Goal: Task Accomplishment & Management: Complete application form

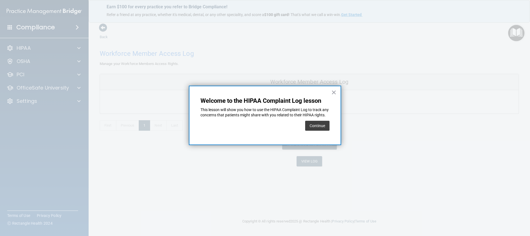
click at [314, 131] on button "Continue" at bounding box center [317, 126] width 24 height 10
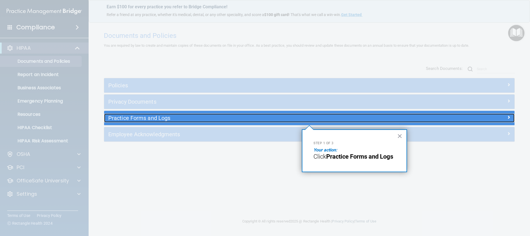
click at [152, 118] on h5 "Practice Forms and Logs" at bounding box center [257, 118] width 299 height 6
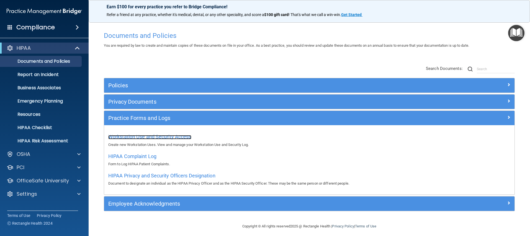
click at [155, 136] on span "Workstation Use and Security Access" at bounding box center [149, 137] width 83 height 6
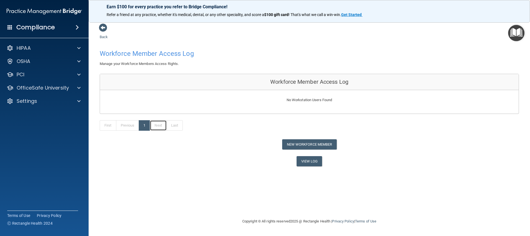
drag, startPoint x: 160, startPoint y: 125, endPoint x: 146, endPoint y: 119, distance: 15.6
click at [160, 125] on link "Next" at bounding box center [158, 125] width 17 height 11
click at [101, 28] on span at bounding box center [103, 28] width 8 height 8
click at [103, 26] on span at bounding box center [103, 28] width 8 height 8
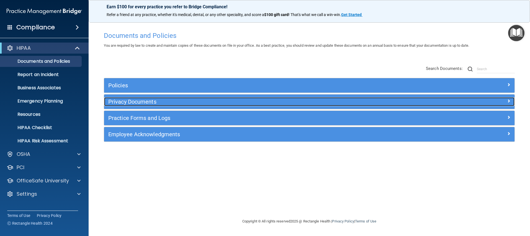
click at [509, 102] on span at bounding box center [508, 101] width 3 height 7
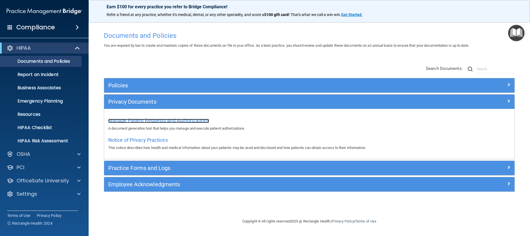
click at [193, 122] on span "Manage Patient Requests and Authorizations" at bounding box center [158, 121] width 101 height 6
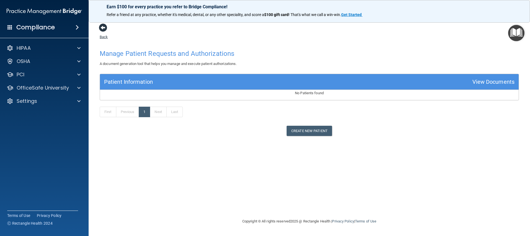
click at [102, 29] on span at bounding box center [103, 28] width 8 height 8
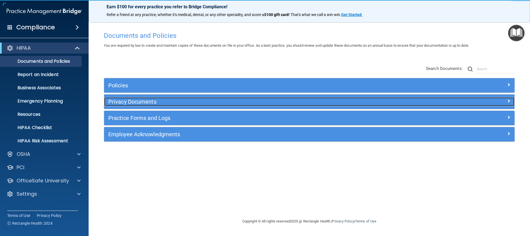
click at [130, 103] on h5 "Privacy Documents" at bounding box center [257, 102] width 299 height 6
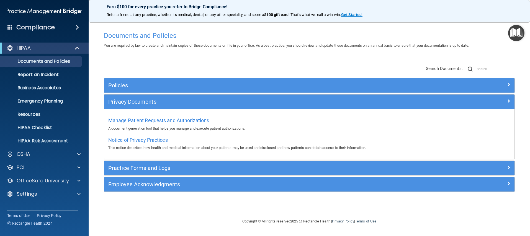
click at [134, 140] on span "Notice of Privacy Practices" at bounding box center [137, 140] width 59 height 6
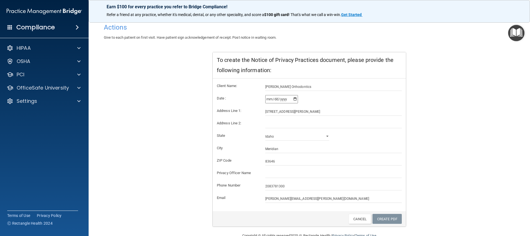
scroll to position [71, 0]
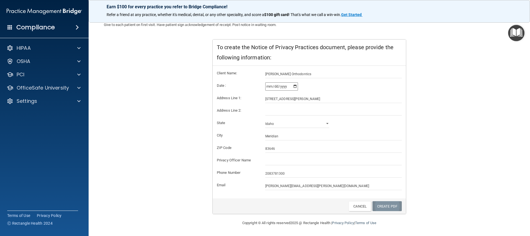
click at [384, 203] on link "Create PDF" at bounding box center [386, 206] width 29 height 10
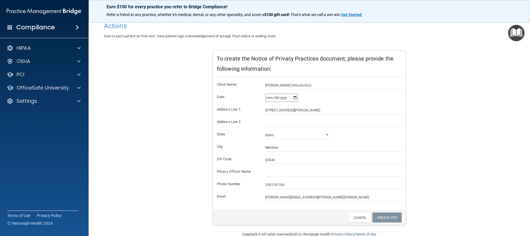
scroll to position [58, 0]
click at [328, 183] on input "2083781300" at bounding box center [333, 186] width 137 height 8
click at [380, 217] on link "Create PDF" at bounding box center [386, 219] width 29 height 10
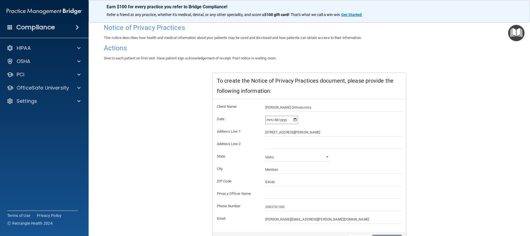
scroll to position [0, 0]
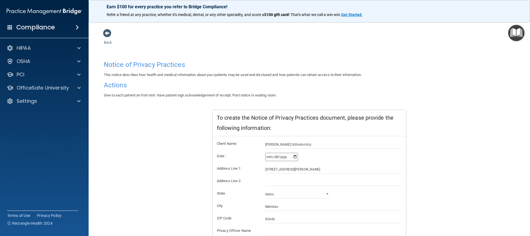
click at [118, 85] on h4 "Actions" at bounding box center [309, 85] width 411 height 7
click at [109, 32] on span at bounding box center [107, 33] width 8 height 8
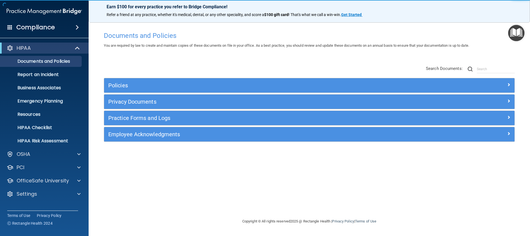
click at [507, 33] on h4 "Documents and Policies" at bounding box center [309, 35] width 411 height 7
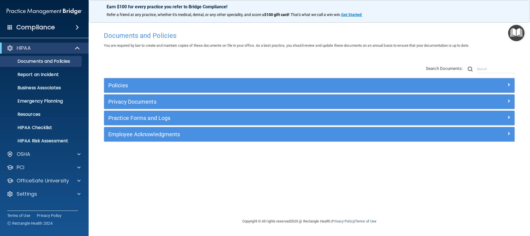
click at [518, 34] on img "Open Resource Center" at bounding box center [516, 33] width 16 height 16
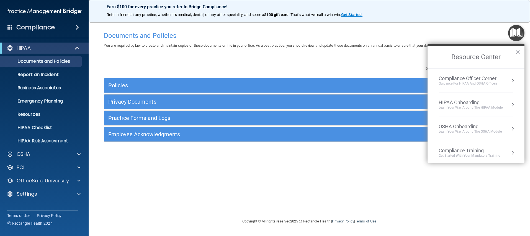
click at [471, 106] on div "Learn Your Way around the HIPAA module" at bounding box center [470, 107] width 64 height 5
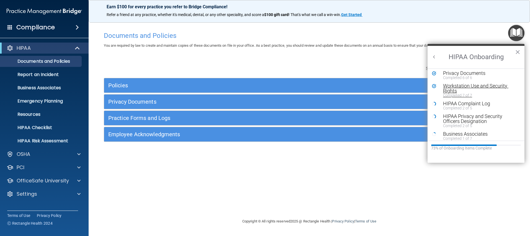
scroll to position [41, 0]
click at [468, 103] on div "HIPAA Complaint Log" at bounding box center [478, 102] width 70 height 5
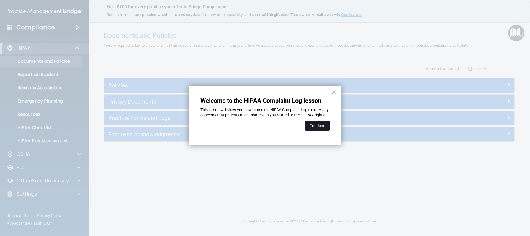
click at [317, 129] on button "Continue" at bounding box center [317, 126] width 24 height 10
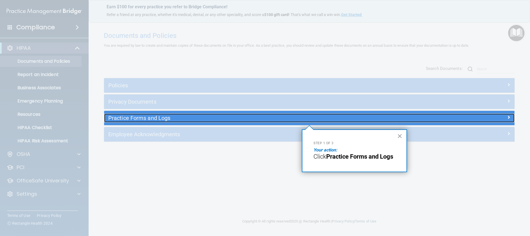
click at [144, 120] on h5 "Practice Forms and Logs" at bounding box center [257, 118] width 299 height 6
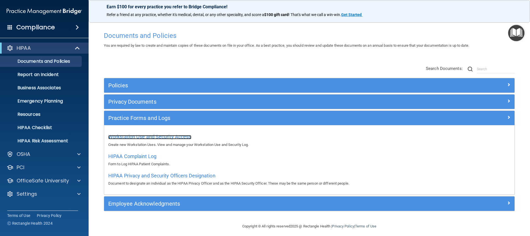
click at [142, 135] on span "Workstation Use and Security Access" at bounding box center [149, 137] width 83 height 6
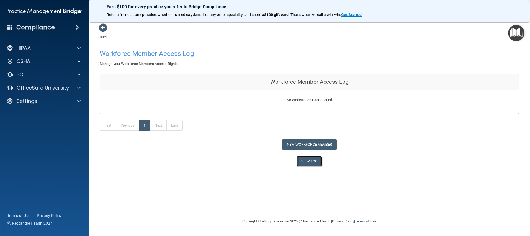
click at [307, 160] on link "View Log" at bounding box center [309, 161] width 26 height 10
drag, startPoint x: 103, startPoint y: 29, endPoint x: 99, endPoint y: 25, distance: 5.9
click at [102, 28] on span at bounding box center [103, 28] width 8 height 8
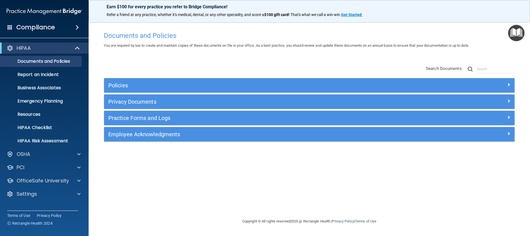
click at [518, 37] on img "Open Resource Center" at bounding box center [516, 33] width 16 height 16
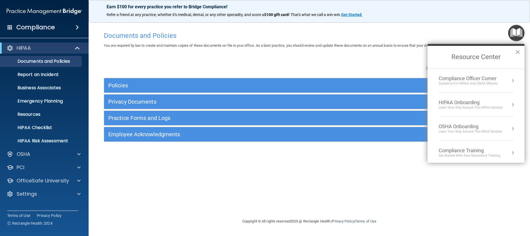
click at [460, 129] on div "Learn your way around the OSHA module" at bounding box center [469, 131] width 63 height 5
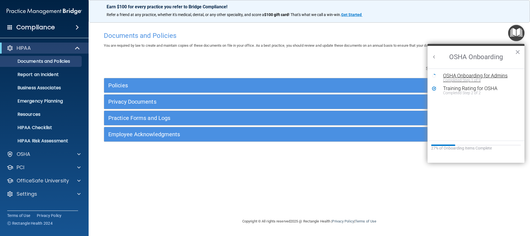
click at [457, 80] on div "Completed Step 1 of 9" at bounding box center [480, 80] width 74 height 4
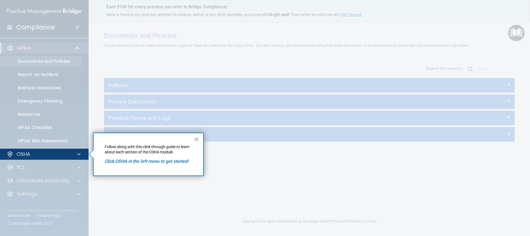
drag, startPoint x: 168, startPoint y: 162, endPoint x: 162, endPoint y: 162, distance: 5.3
click at [167, 162] on em "Click OSHA in the left menu to get started!" at bounding box center [147, 161] width 84 height 5
click at [53, 150] on div "OSHA" at bounding box center [44, 154] width 89 height 11
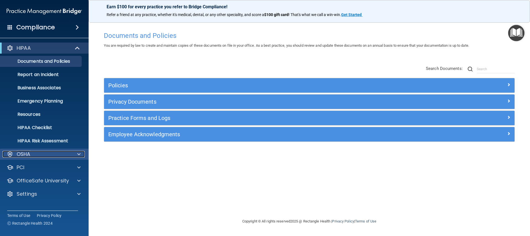
click at [53, 154] on div "OSHA" at bounding box center [36, 154] width 69 height 7
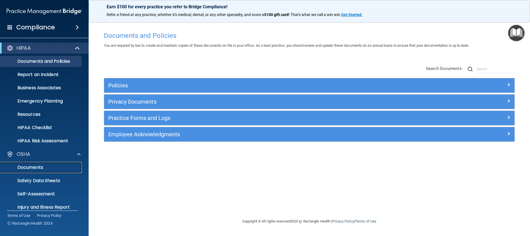
click at [40, 168] on p "Documents" at bounding box center [42, 168] width 76 height 6
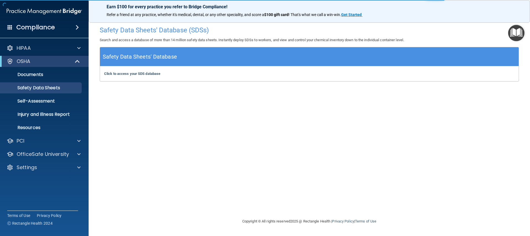
click at [516, 33] on img "Open Resource Center" at bounding box center [516, 33] width 16 height 16
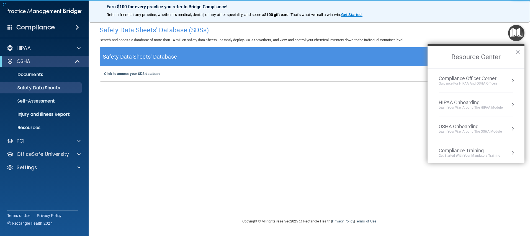
click at [482, 128] on div "OSHA Onboarding" at bounding box center [469, 127] width 63 height 6
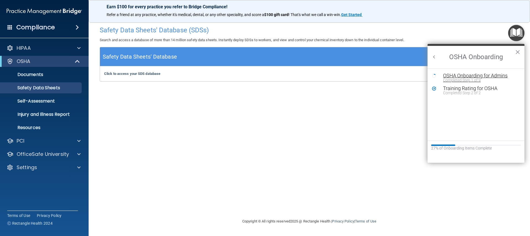
click at [460, 77] on div "OSHA Onboarding for Admins" at bounding box center [480, 75] width 74 height 5
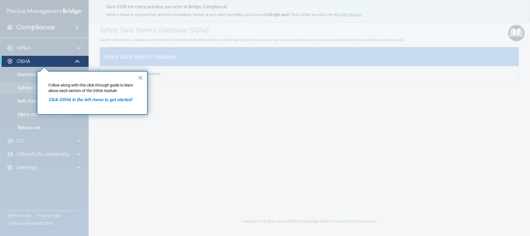
click at [82, 99] on em "Click OSHA in the left menu to get started!" at bounding box center [90, 99] width 84 height 5
drag, startPoint x: 144, startPoint y: 80, endPoint x: 136, endPoint y: 79, distance: 8.2
click at [143, 80] on div "× Follow along with this click-through guide to learn about each section of the…" at bounding box center [92, 93] width 111 height 44
click at [136, 79] on div "× Follow along with this click-through guide to learn about each section of the…" at bounding box center [92, 93] width 111 height 44
drag, startPoint x: 137, startPoint y: 78, endPoint x: 120, endPoint y: 78, distance: 17.4
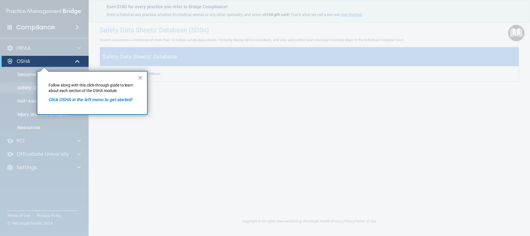
click at [137, 78] on button "×" at bounding box center [139, 77] width 5 height 9
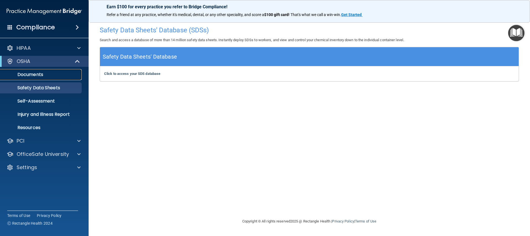
click at [50, 75] on p "Documents" at bounding box center [42, 75] width 76 height 6
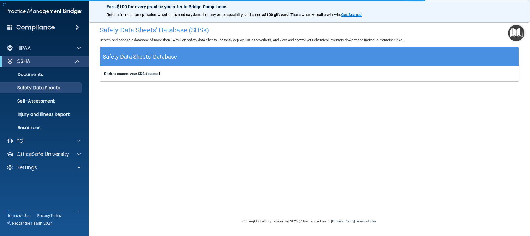
click at [147, 74] on b "Click to access your SDS database" at bounding box center [132, 74] width 56 height 4
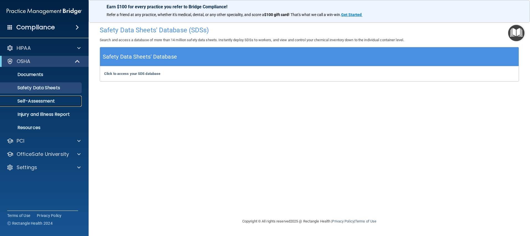
click at [37, 100] on p "Self-Assessment" at bounding box center [42, 101] width 76 height 6
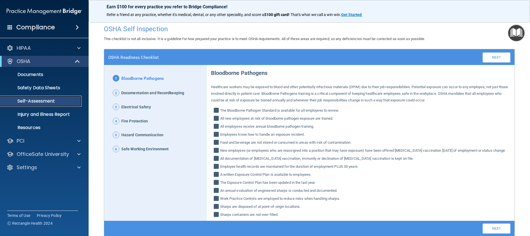
scroll to position [30, 0]
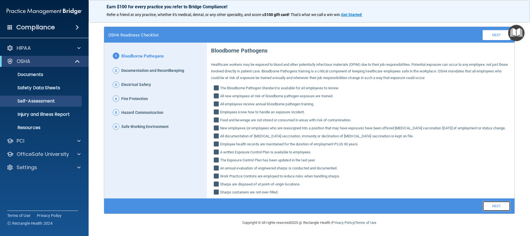
click at [496, 207] on link "Next" at bounding box center [496, 206] width 28 height 10
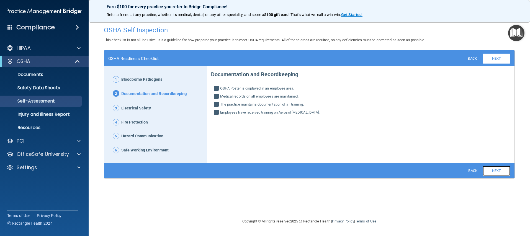
click at [492, 171] on link "Next" at bounding box center [496, 171] width 28 height 10
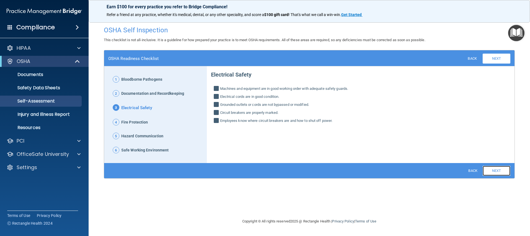
click at [491, 171] on link "Next" at bounding box center [496, 171] width 28 height 10
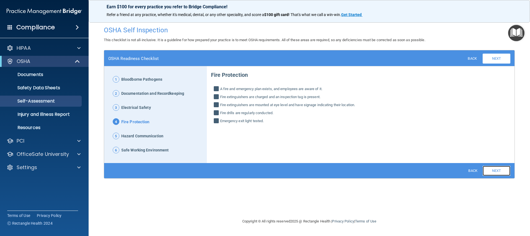
click at [491, 171] on link "Next" at bounding box center [496, 171] width 28 height 10
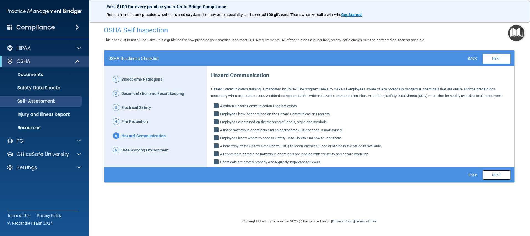
click at [491, 171] on link "Next" at bounding box center [496, 175] width 28 height 10
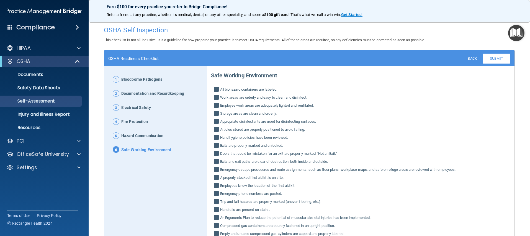
click at [491, 171] on label "Emergency escape procedures and route assignments, such as floor plans, workpla…" at bounding box center [360, 170] width 299 height 7
click at [220, 171] on input "Emergency escape procedures and route assignments, such as floor plans, workpla…" at bounding box center [217, 171] width 6 height 6
checkbox input "false"
click at [482, 59] on link "Submit" at bounding box center [496, 59] width 28 height 10
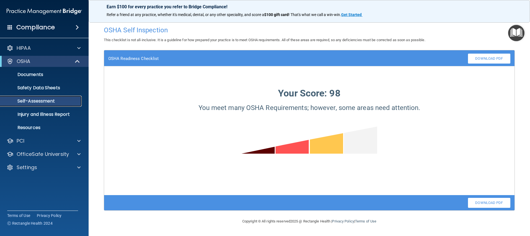
click at [35, 100] on p "Self-Assessment" at bounding box center [42, 101] width 76 height 6
click at [152, 31] on h4 "OSHA Self Inspection" at bounding box center [309, 30] width 411 height 7
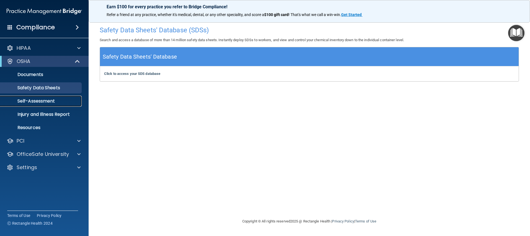
click at [47, 99] on p "Self-Assessment" at bounding box center [42, 101] width 76 height 6
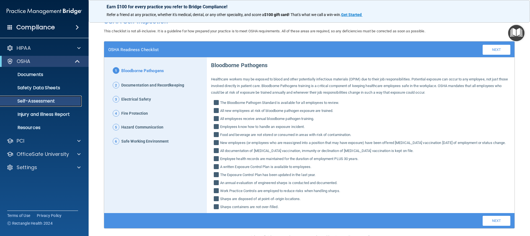
scroll to position [30, 0]
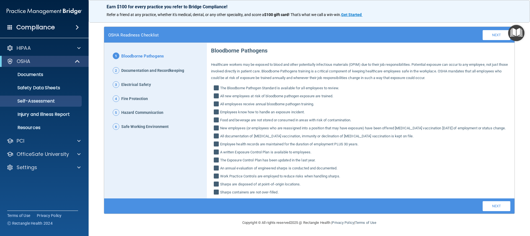
click at [214, 94] on input "All new employees at risk of bloodborne pathogen exposure are trained." at bounding box center [217, 97] width 6 height 6
checkbox input "true"
click at [485, 207] on link "Next" at bounding box center [496, 206] width 28 height 10
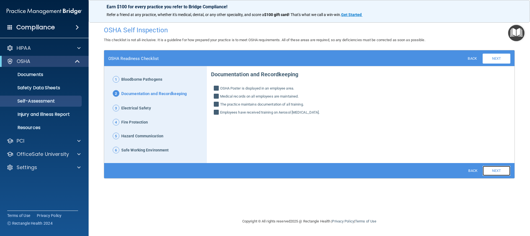
scroll to position [0, 0]
click at [497, 174] on link "Next" at bounding box center [496, 171] width 28 height 10
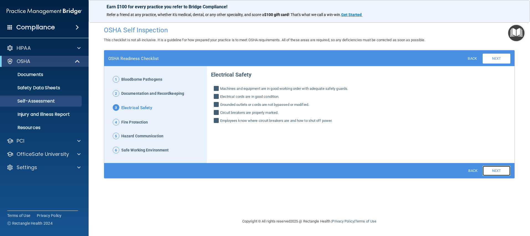
click at [497, 174] on link "Next" at bounding box center [496, 171] width 28 height 10
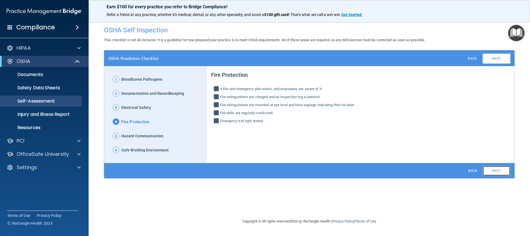
click at [497, 174] on link "Next" at bounding box center [496, 171] width 28 height 10
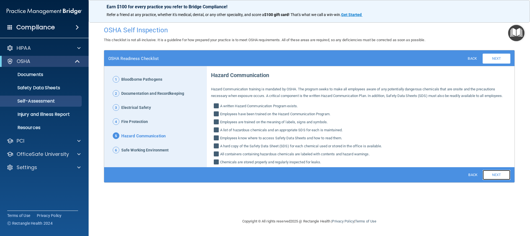
click at [497, 174] on link "Next" at bounding box center [496, 175] width 28 height 10
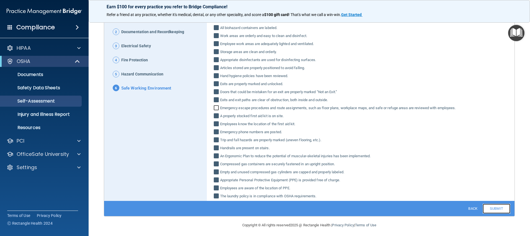
scroll to position [58, 0]
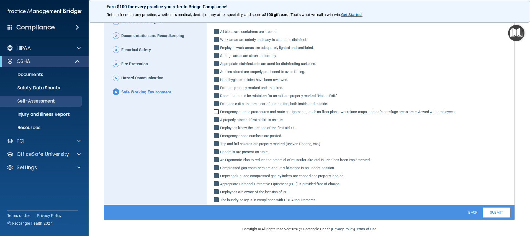
click at [215, 111] on input "Emergency escape procedures and route assignments, such as floor plans, workpla…" at bounding box center [217, 113] width 6 height 6
checkbox input "true"
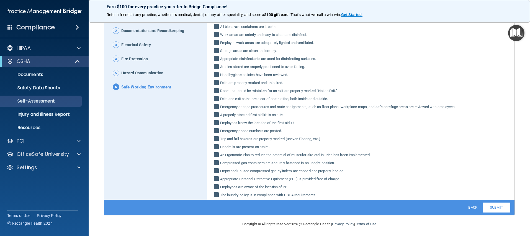
scroll to position [64, 0]
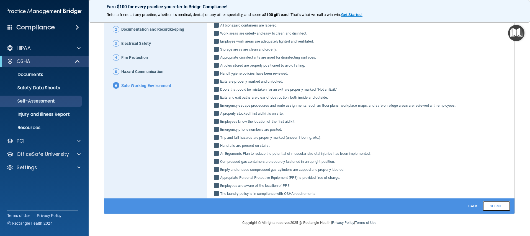
click at [495, 204] on link "Submit" at bounding box center [496, 206] width 28 height 10
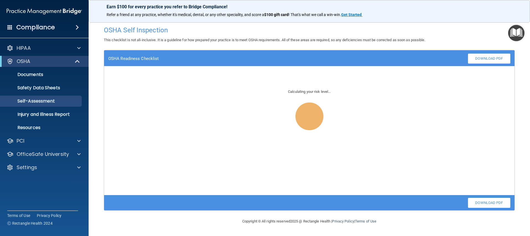
scroll to position [0, 0]
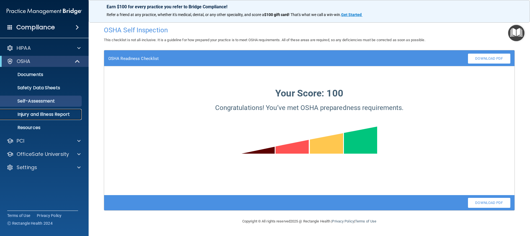
click at [33, 113] on p "Injury and Illness Report" at bounding box center [42, 115] width 76 height 6
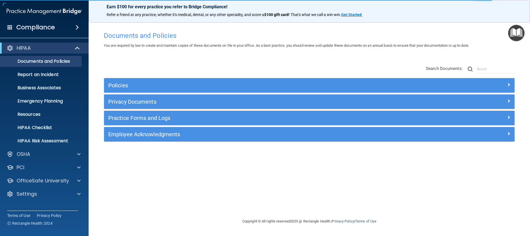
click at [519, 34] on img "Open Resource Center" at bounding box center [516, 33] width 16 height 16
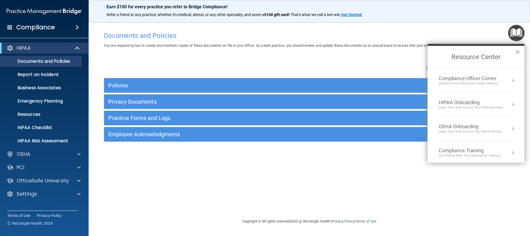
click at [467, 110] on div "Learn Your Way around the HIPAA module" at bounding box center [470, 107] width 64 height 5
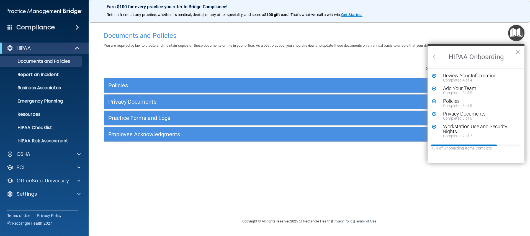
click at [433, 56] on button "Back to Resource Center Home" at bounding box center [434, 57] width 6 height 6
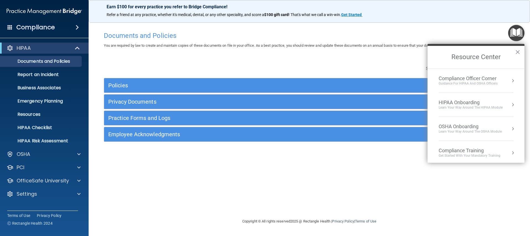
click at [463, 130] on div "Learn your way around the OSHA module" at bounding box center [469, 131] width 63 height 5
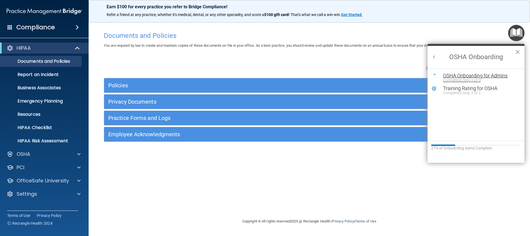
click at [469, 78] on div "Completed Step 1 of 9" at bounding box center [480, 80] width 74 height 4
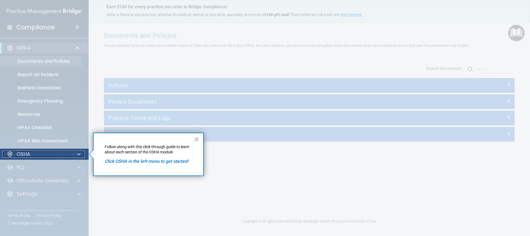
click at [67, 153] on div "OSHA" at bounding box center [36, 154] width 69 height 7
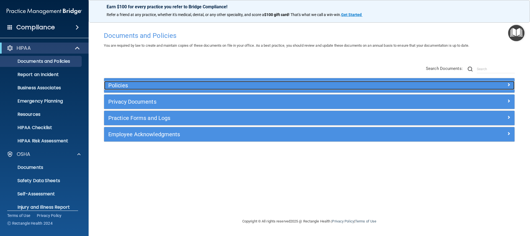
click at [232, 84] on h5 "Policies" at bounding box center [257, 85] width 299 height 6
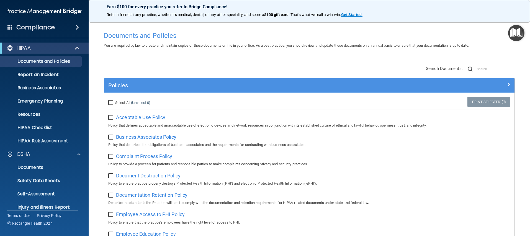
click at [115, 100] on label "Select All (Unselect 0) Unselect All" at bounding box center [129, 103] width 42 height 7
click at [115, 101] on input "Select All (Unselect 0) Unselect All" at bounding box center [111, 103] width 6 height 4
checkbox input "true"
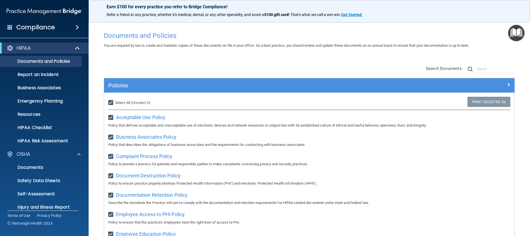
checkbox input "true"
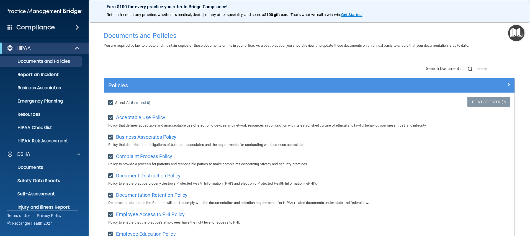
checkbox input "true"
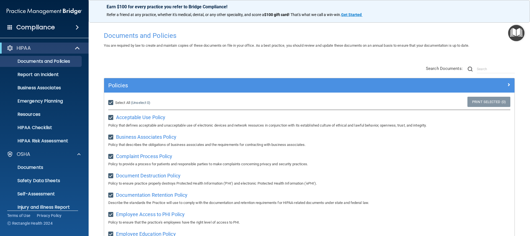
checkbox input "true"
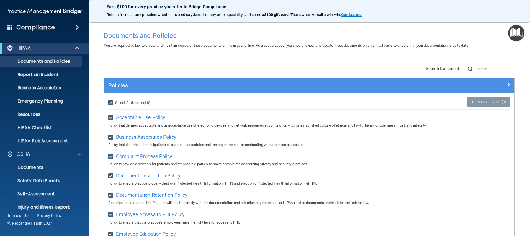
checkbox input "true"
click at [471, 100] on link "Print Selected (21)" at bounding box center [487, 102] width 45 height 10
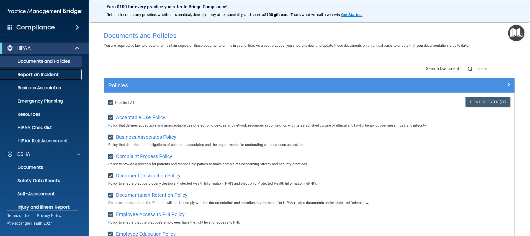
click at [51, 76] on p "Report an Incident" at bounding box center [42, 75] width 76 height 6
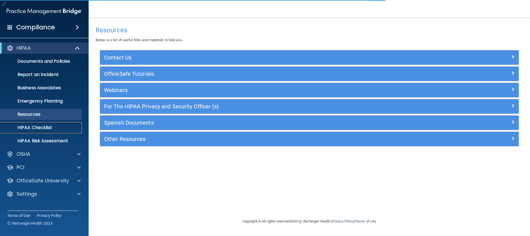
click at [37, 125] on p "HIPAA Checklist" at bounding box center [42, 128] width 76 height 6
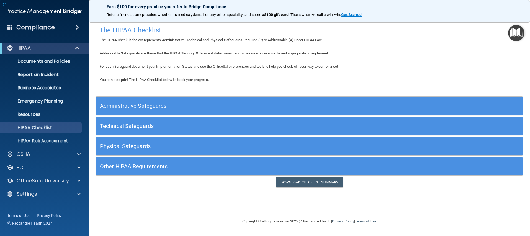
click at [524, 35] on main "The HIPAA Checklist The HIPAA Checklist below represents Administrative, Techni…" at bounding box center [309, 127] width 441 height 219
click at [516, 35] on img "Open Resource Center" at bounding box center [516, 33] width 16 height 16
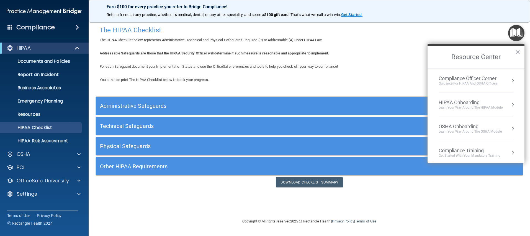
click at [453, 129] on div "Learn your way around the OSHA module" at bounding box center [469, 131] width 63 height 5
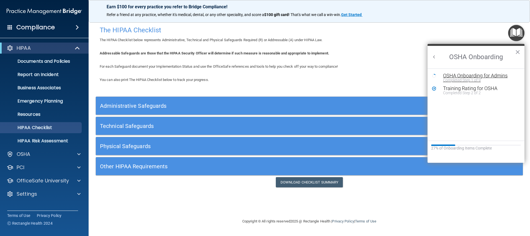
click at [456, 77] on div "OSHA Onboarding for Admins" at bounding box center [480, 75] width 74 height 5
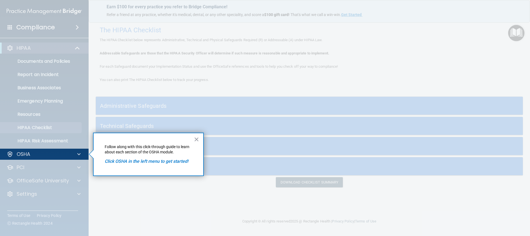
click at [141, 163] on em "Click OSHA in the left menu to get started!" at bounding box center [147, 161] width 84 height 5
click at [198, 138] on button "×" at bounding box center [196, 139] width 5 height 9
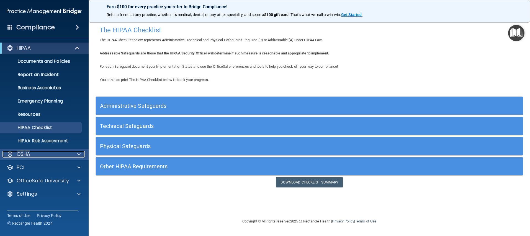
click at [74, 154] on div at bounding box center [78, 154] width 14 height 7
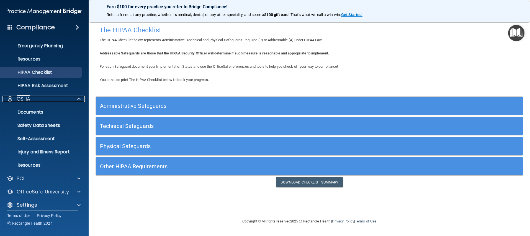
scroll to position [60, 0]
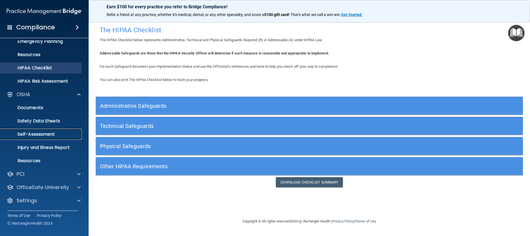
click at [48, 134] on p "Self-Assessment" at bounding box center [42, 135] width 76 height 6
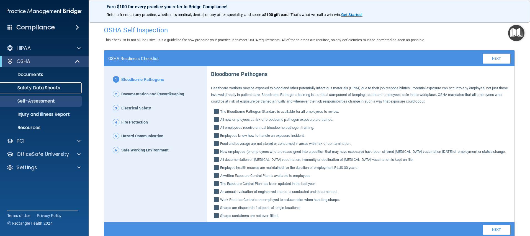
click at [31, 87] on p "Safety Data Sheets" at bounding box center [42, 88] width 76 height 6
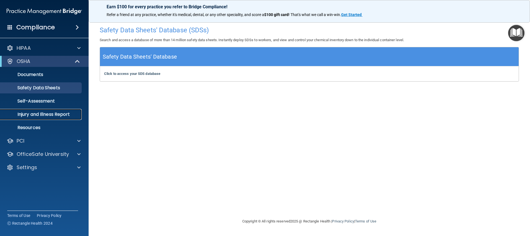
click at [35, 115] on p "Injury and Illness Report" at bounding box center [42, 115] width 76 height 6
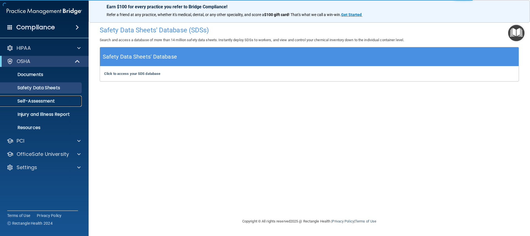
click at [42, 101] on p "Self-Assessment" at bounding box center [42, 101] width 76 height 6
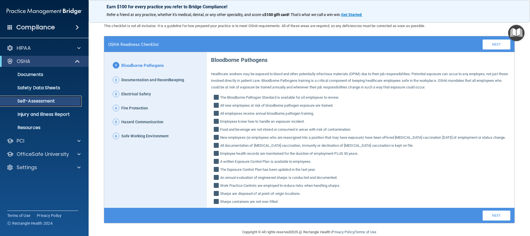
scroll to position [30, 0]
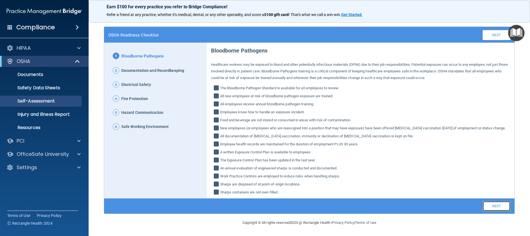
click at [496, 206] on link "Next" at bounding box center [496, 206] width 28 height 10
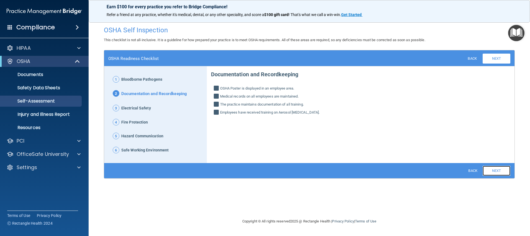
click at [496, 170] on link "Next" at bounding box center [496, 171] width 28 height 10
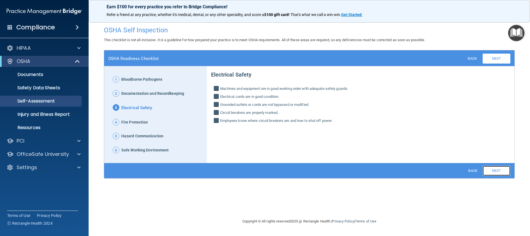
click at [496, 170] on link "Next" at bounding box center [496, 171] width 28 height 10
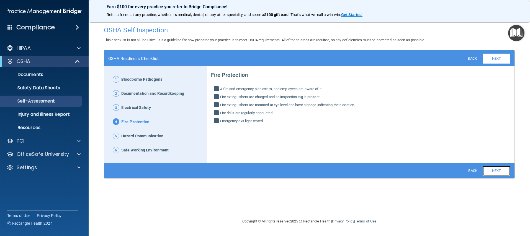
click at [496, 170] on link "Next" at bounding box center [496, 171] width 28 height 10
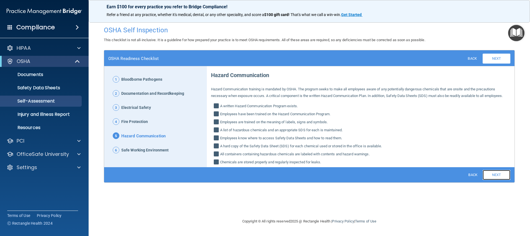
click at [495, 171] on link "Next" at bounding box center [496, 175] width 28 height 10
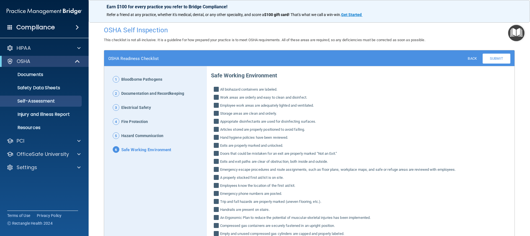
scroll to position [64, 0]
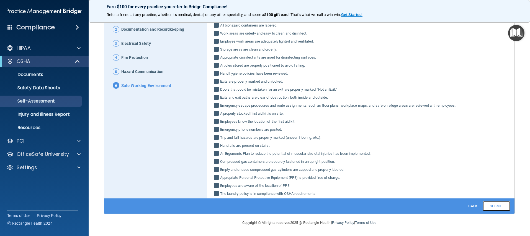
click at [492, 209] on link "Submit" at bounding box center [496, 206] width 28 height 10
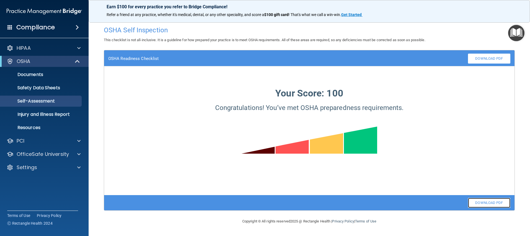
click at [476, 205] on link "Download PDF" at bounding box center [489, 203] width 42 height 10
click at [37, 112] on p "Injury and Illness Report" at bounding box center [42, 115] width 76 height 6
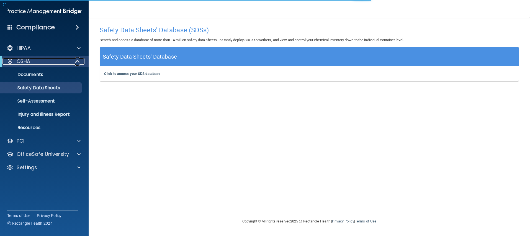
click at [28, 60] on p "OSHA" at bounding box center [24, 61] width 14 height 7
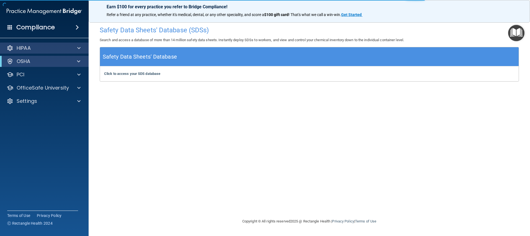
click at [59, 52] on div "HIPAA" at bounding box center [44, 48] width 89 height 11
click at [517, 33] on img "Open Resource Center" at bounding box center [516, 33] width 16 height 16
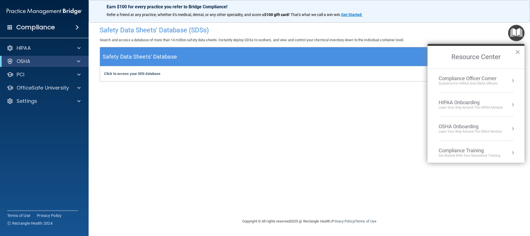
click at [455, 132] on div "Learn your way around the OSHA module" at bounding box center [469, 131] width 63 height 5
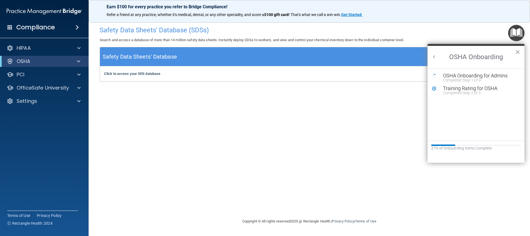
click at [469, 145] on div "Resource Center" at bounding box center [476, 145] width 90 height 1
click at [433, 56] on button "Back to Resource Center Home" at bounding box center [434, 57] width 6 height 6
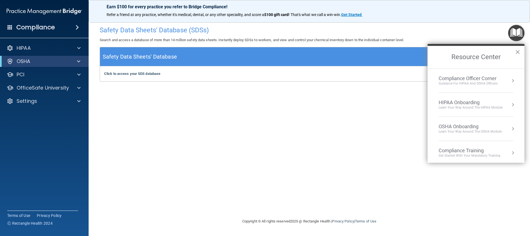
click at [466, 152] on div "Compliance Training" at bounding box center [469, 151] width 62 height 6
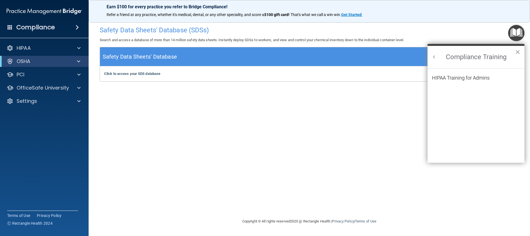
click at [437, 57] on h2 "Compliance Training" at bounding box center [475, 57] width 97 height 23
click at [433, 56] on button "Back to Resource Center Home" at bounding box center [434, 57] width 6 height 6
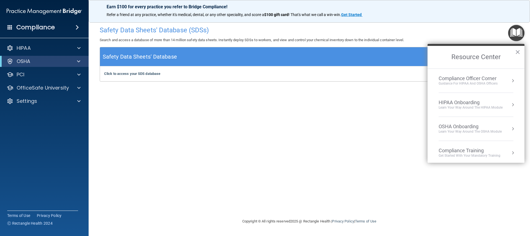
click at [455, 105] on div "HIPAA Onboarding" at bounding box center [470, 103] width 64 height 6
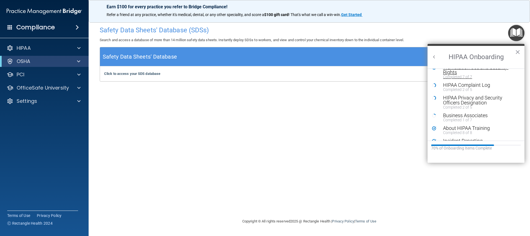
scroll to position [108, 0]
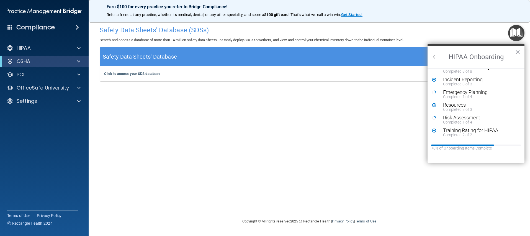
click at [455, 118] on div "Risk Assessment" at bounding box center [478, 117] width 70 height 5
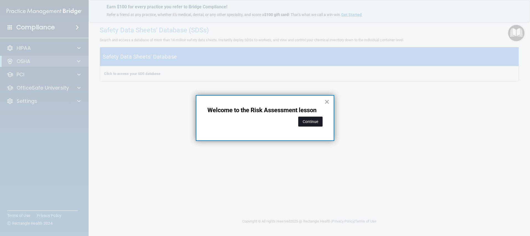
drag, startPoint x: 316, startPoint y: 124, endPoint x: 309, endPoint y: 122, distance: 7.7
click at [316, 124] on button "Continue" at bounding box center [310, 122] width 24 height 10
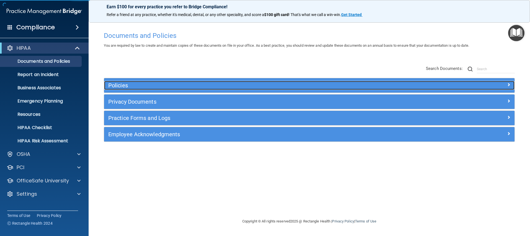
click at [503, 87] on div at bounding box center [463, 84] width 103 height 7
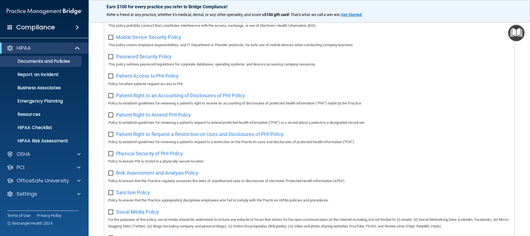
scroll to position [380, 0]
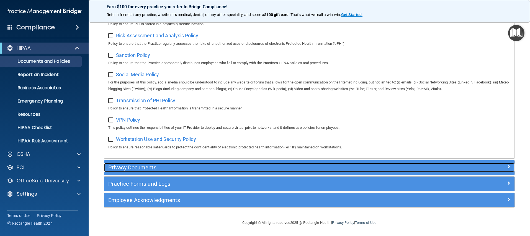
click at [497, 167] on div at bounding box center [463, 166] width 103 height 7
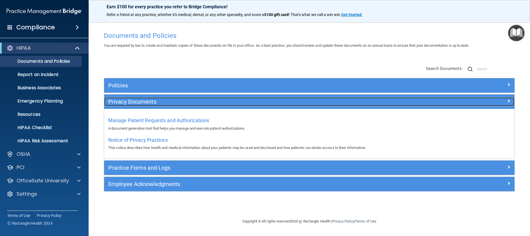
scroll to position [0, 0]
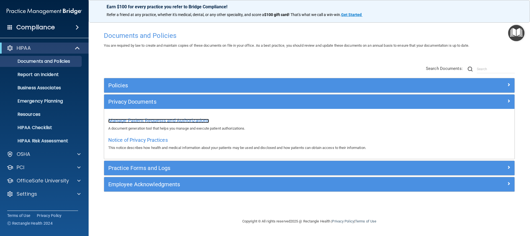
click at [150, 122] on span "Manage Patient Requests and Authorizations" at bounding box center [158, 121] width 101 height 6
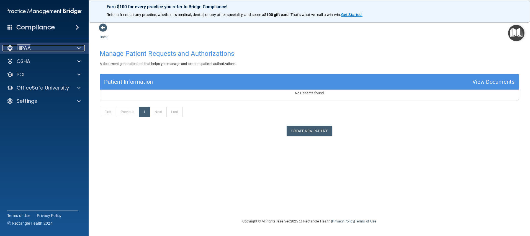
click at [44, 48] on div "HIPAA" at bounding box center [36, 48] width 69 height 7
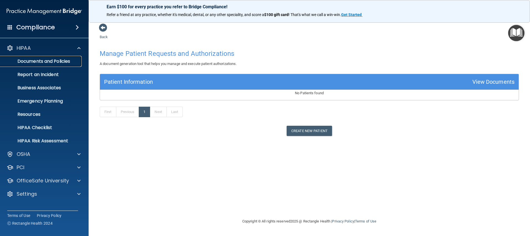
click at [54, 65] on link "Documents and Policies" at bounding box center [37, 61] width 87 height 11
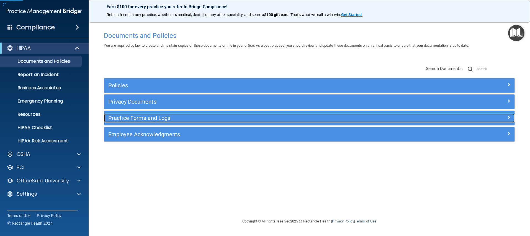
click at [173, 122] on div "Practice Forms and Logs" at bounding box center [258, 118] width 308 height 9
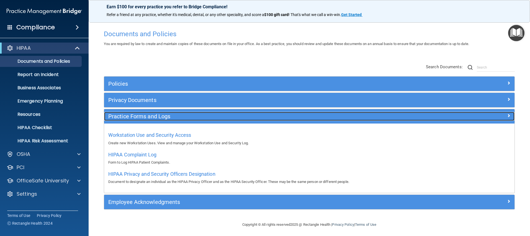
scroll to position [4, 0]
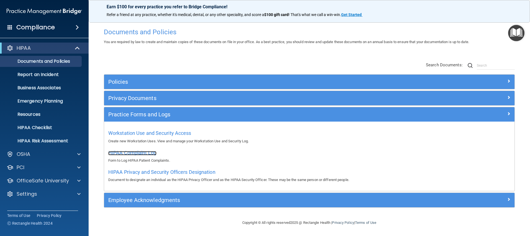
click at [142, 155] on span "HIPAA Complaint Log" at bounding box center [132, 153] width 48 height 6
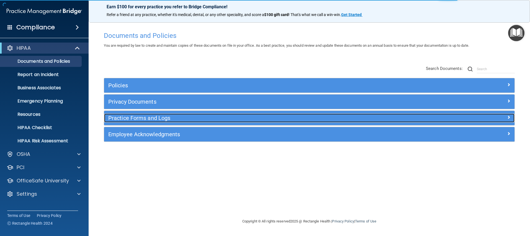
click at [157, 122] on div "Practice Forms and Logs" at bounding box center [258, 118] width 308 height 9
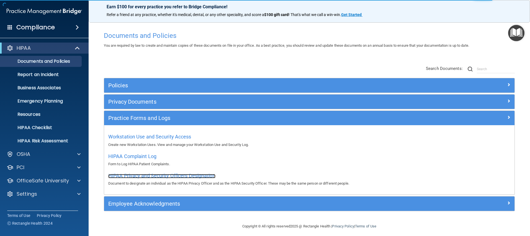
click at [143, 174] on span "HIPAA Privacy and Security Officers Designation" at bounding box center [161, 176] width 107 height 6
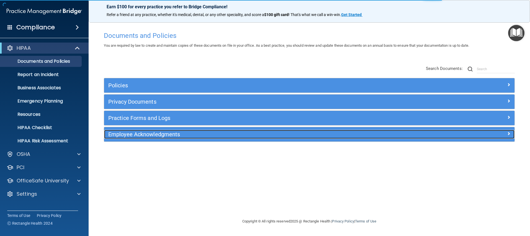
click at [184, 134] on h5 "Employee Acknowledgments" at bounding box center [257, 134] width 299 height 6
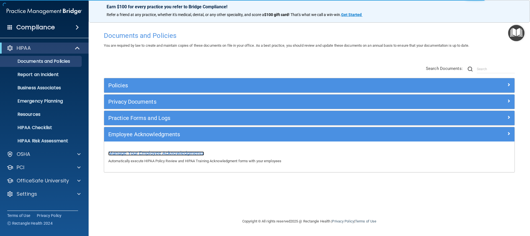
click at [172, 153] on span "Manage Your Employee Acknowledgments" at bounding box center [156, 153] width 96 height 6
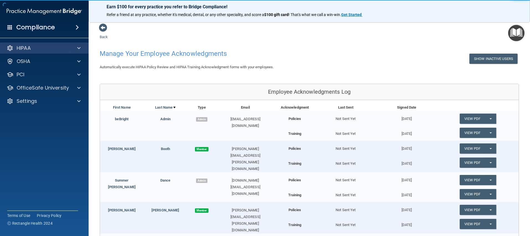
click at [75, 52] on div "HIPAA" at bounding box center [44, 48] width 89 height 11
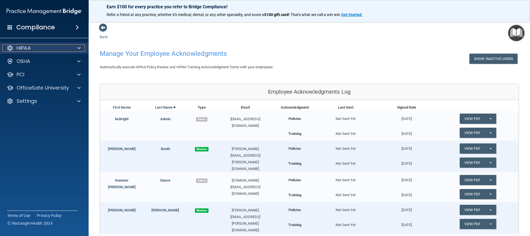
click at [78, 49] on span at bounding box center [78, 48] width 3 height 7
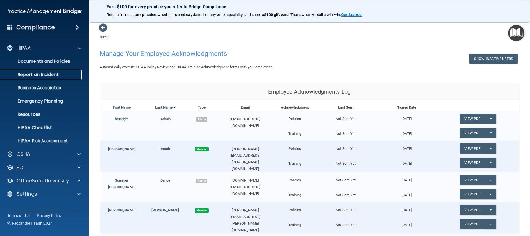
click at [48, 72] on p "Report an Incident" at bounding box center [42, 75] width 76 height 6
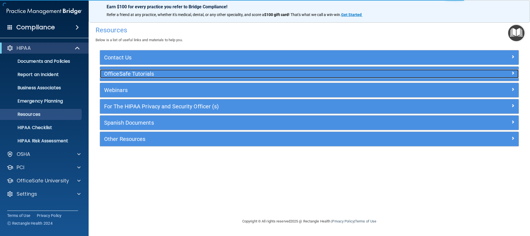
click at [164, 77] on div "OfficeSafe Tutorials" at bounding box center [257, 73] width 314 height 9
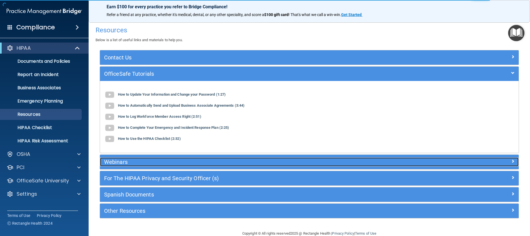
click at [156, 165] on h5 "Webinars" at bounding box center [256, 162] width 305 height 6
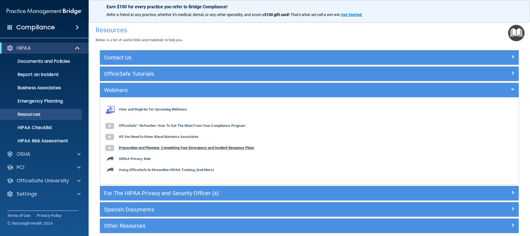
click at [143, 146] on b "Preparation and Planning: Completing Your Emergency and Incident Response Plans" at bounding box center [186, 148] width 135 height 4
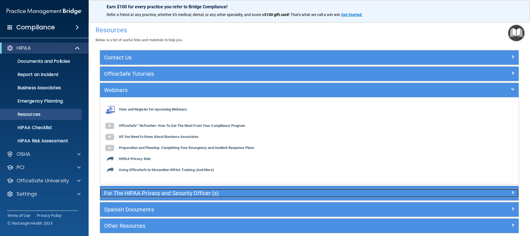
click at [146, 197] on div "For The HIPAA Privacy and Security Officer (s)" at bounding box center [257, 193] width 314 height 9
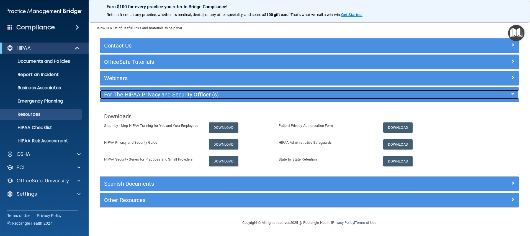
scroll to position [19, 0]
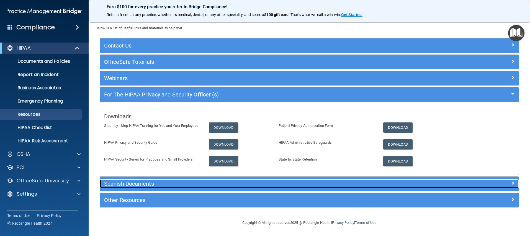
click at [166, 182] on h5 "Spanish Documents" at bounding box center [256, 184] width 305 height 6
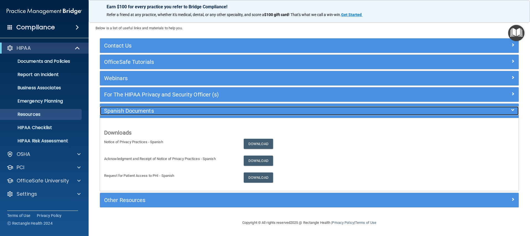
scroll to position [12, 0]
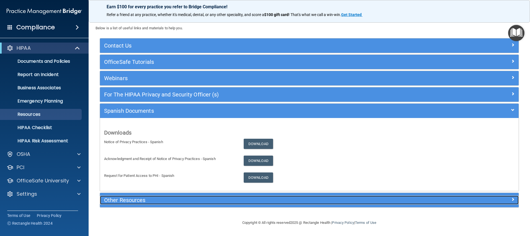
click at [176, 205] on div "Other Resources" at bounding box center [257, 200] width 314 height 9
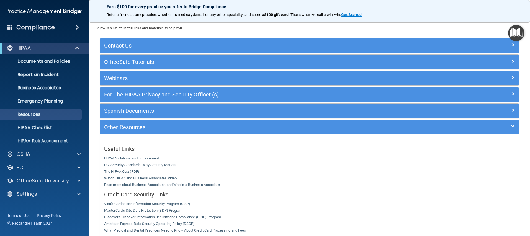
click at [509, 32] on img "Open Resource Center" at bounding box center [516, 33] width 16 height 16
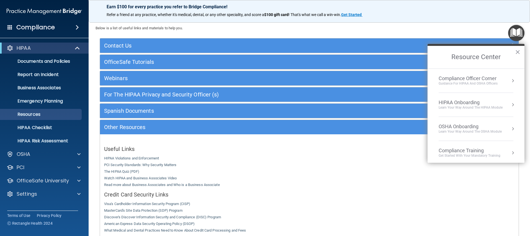
click at [453, 132] on div "Learn your way around the OSHA module" at bounding box center [469, 131] width 63 height 5
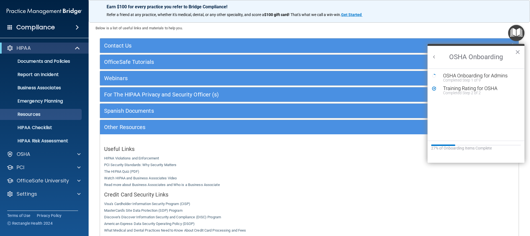
scroll to position [0, 0]
click at [436, 57] on button "Back to Resource Center Home" at bounding box center [434, 57] width 6 height 6
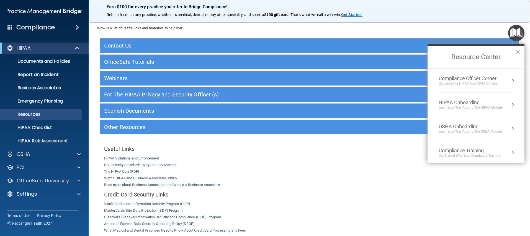
click at [456, 106] on div "Learn Your Way around the HIPAA module" at bounding box center [470, 107] width 64 height 5
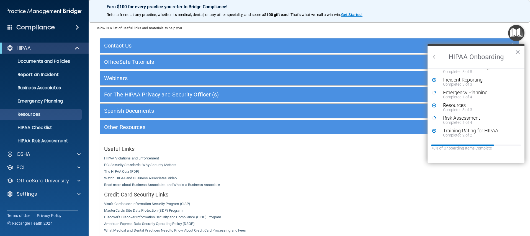
scroll to position [108, 0]
click at [459, 92] on div "Emergency Planning" at bounding box center [478, 92] width 70 height 5
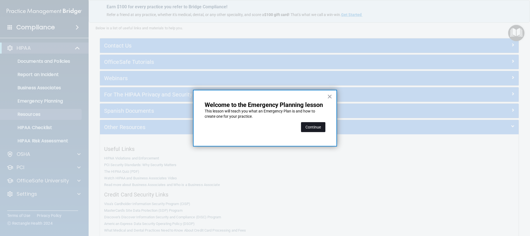
click at [319, 127] on button "Continue" at bounding box center [313, 127] width 24 height 10
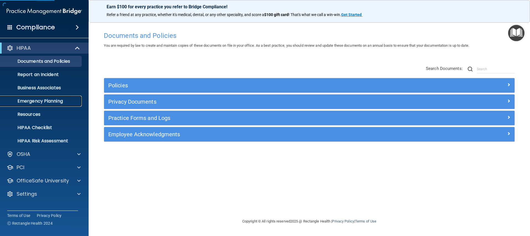
click at [37, 100] on p "Emergency Planning" at bounding box center [42, 101] width 76 height 6
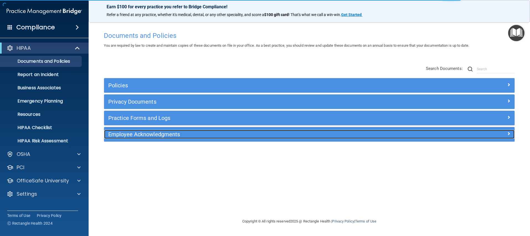
click at [153, 136] on h5 "Employee Acknowledgments" at bounding box center [257, 134] width 299 height 6
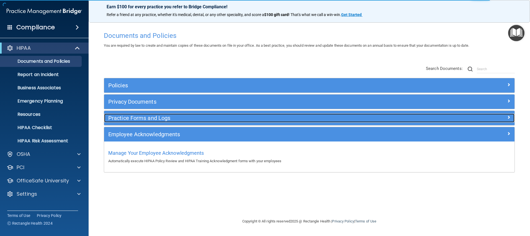
click at [152, 121] on h5 "Practice Forms and Logs" at bounding box center [257, 118] width 299 height 6
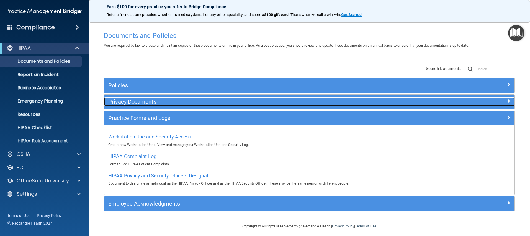
click at [159, 105] on h5 "Privacy Documents" at bounding box center [257, 102] width 299 height 6
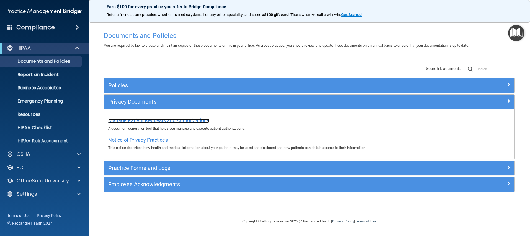
click at [143, 118] on span "Manage Patient Requests and Authorizations" at bounding box center [158, 121] width 101 height 6
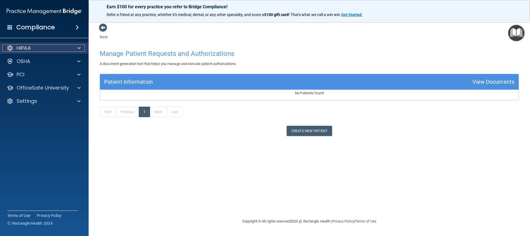
click at [50, 49] on div "HIPAA" at bounding box center [36, 48] width 69 height 7
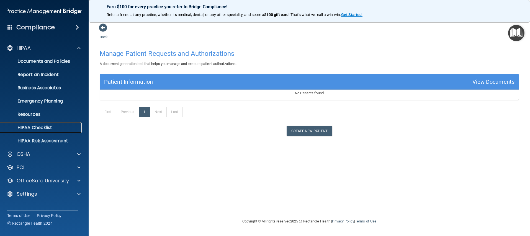
click at [45, 126] on p "HIPAA Checklist" at bounding box center [42, 128] width 76 height 6
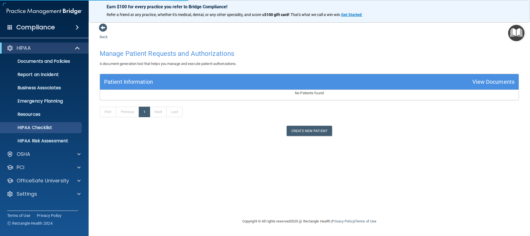
click at [511, 33] on img "Open Resource Center" at bounding box center [516, 33] width 16 height 16
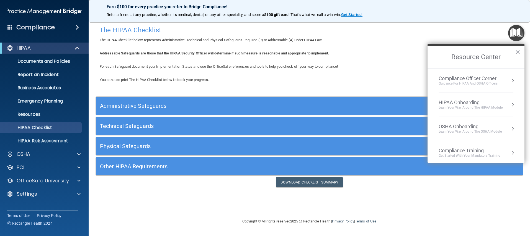
click at [449, 100] on div "HIPAA Onboarding" at bounding box center [470, 103] width 64 height 6
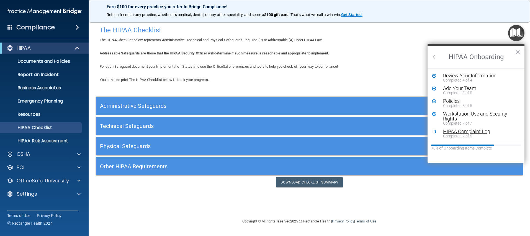
click at [477, 129] on div "HIPAA Complaint Log" at bounding box center [478, 131] width 70 height 5
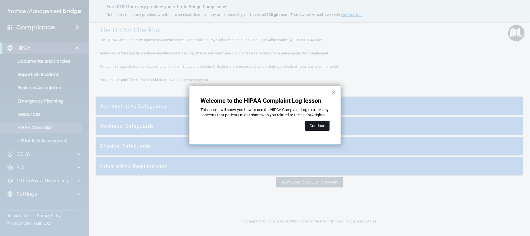
click at [312, 130] on button "Continue" at bounding box center [317, 126] width 24 height 10
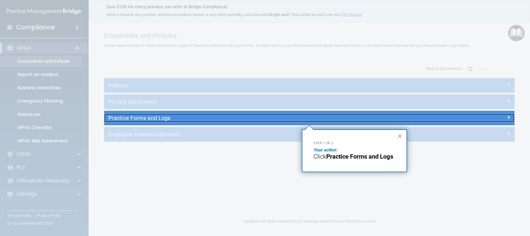
click at [141, 118] on h5 "Practice Forms and Logs" at bounding box center [257, 118] width 299 height 6
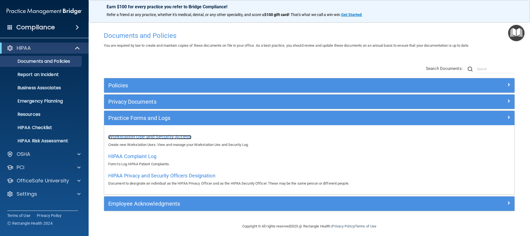
click at [142, 134] on span "Workstation Use and Security Access" at bounding box center [149, 137] width 83 height 6
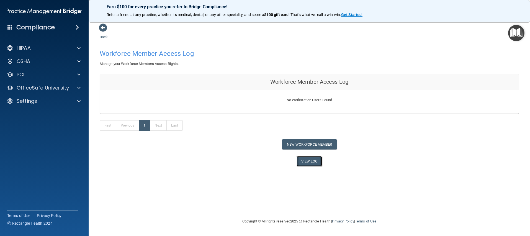
click at [303, 161] on link "View Log" at bounding box center [309, 161] width 26 height 10
click at [104, 28] on span at bounding box center [103, 28] width 8 height 8
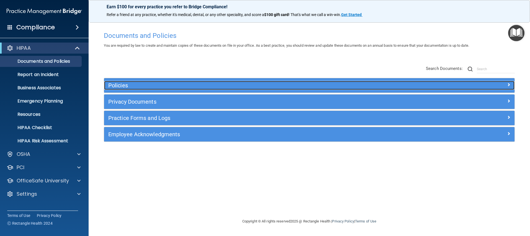
click at [126, 87] on h5 "Policies" at bounding box center [257, 85] width 299 height 6
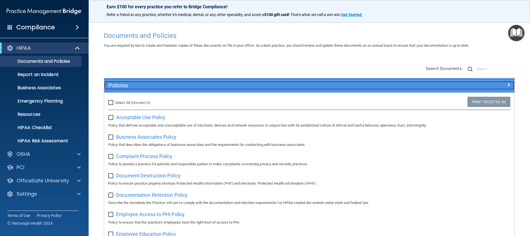
click at [126, 87] on h5 "Policies" at bounding box center [257, 85] width 299 height 6
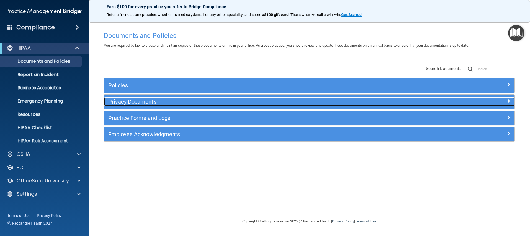
click at [122, 104] on h5 "Privacy Documents" at bounding box center [257, 102] width 299 height 6
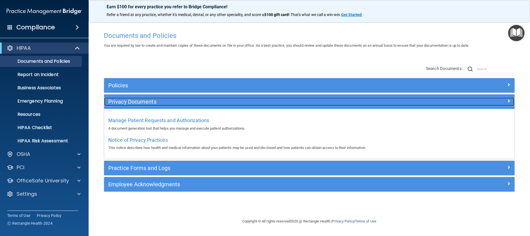
click at [122, 104] on h5 "Privacy Documents" at bounding box center [257, 102] width 299 height 6
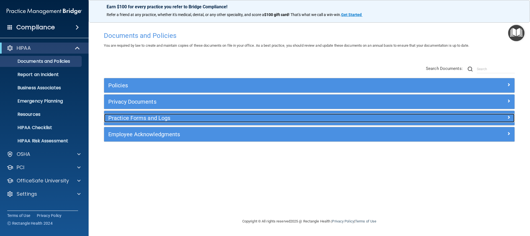
click at [127, 120] on h5 "Practice Forms and Logs" at bounding box center [257, 118] width 299 height 6
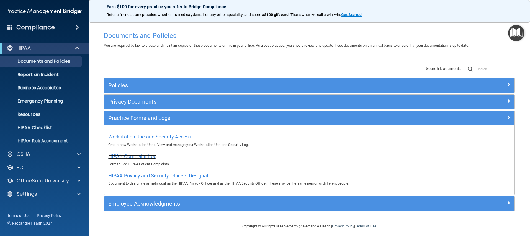
click at [138, 154] on span "HIPAA Complaint Log" at bounding box center [132, 157] width 48 height 6
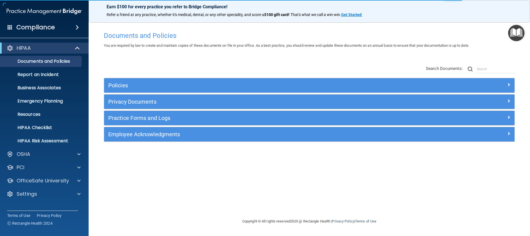
click at [512, 36] on img "Open Resource Center" at bounding box center [516, 33] width 16 height 16
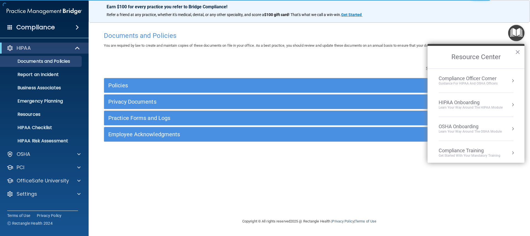
click at [457, 105] on div "HIPAA Onboarding" at bounding box center [470, 103] width 64 height 6
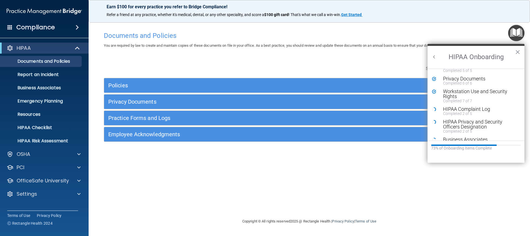
scroll to position [35, 0]
click at [456, 111] on div "HIPAA Complaint Log" at bounding box center [478, 109] width 70 height 5
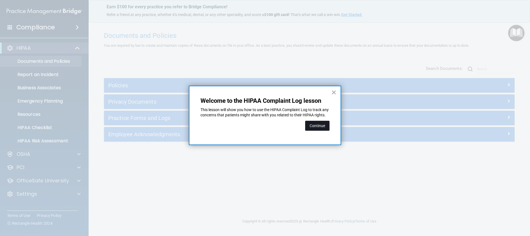
click at [328, 130] on button "Continue" at bounding box center [317, 126] width 24 height 10
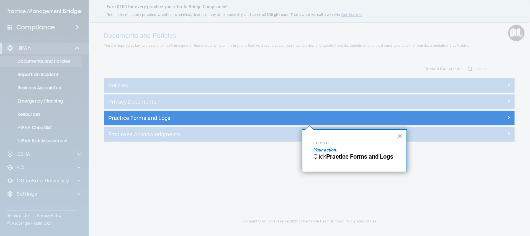
click at [316, 169] on div "Step 1 of 3 Your action: Click Practice Forms and Logs ×" at bounding box center [354, 150] width 105 height 43
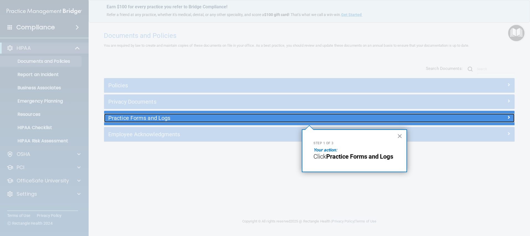
click at [159, 120] on h5 "Practice Forms and Logs" at bounding box center [257, 118] width 299 height 6
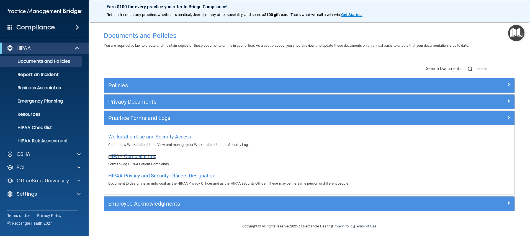
click at [146, 156] on span "HIPAA Complaint Log" at bounding box center [132, 157] width 48 height 6
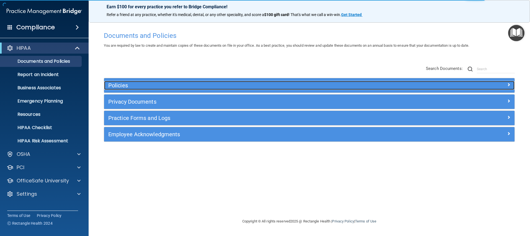
click at [138, 83] on h5 "Policies" at bounding box center [257, 85] width 299 height 6
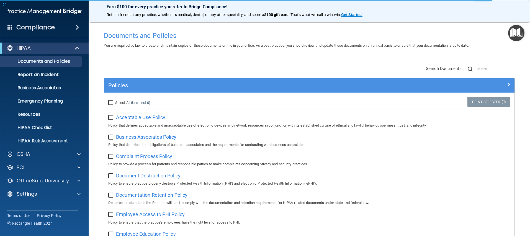
click at [137, 92] on div "Policies" at bounding box center [309, 85] width 410 height 14
click at [511, 33] on img "Open Resource Center" at bounding box center [516, 33] width 16 height 16
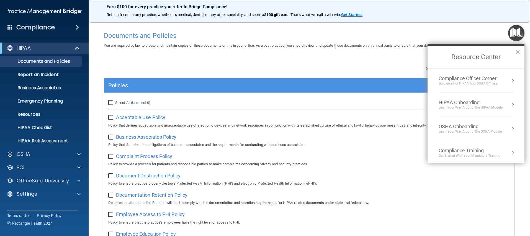
click at [451, 107] on div "Learn Your Way around the HIPAA module" at bounding box center [470, 107] width 64 height 5
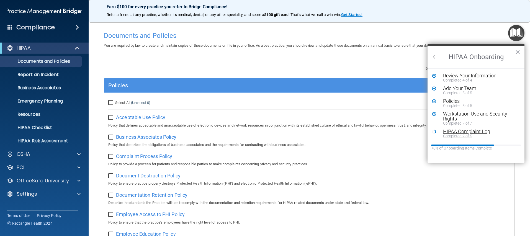
click at [454, 133] on div "HIPAA Complaint Log" at bounding box center [478, 131] width 70 height 5
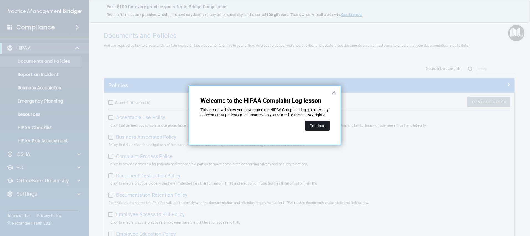
click at [323, 130] on button "Continue" at bounding box center [317, 126] width 24 height 10
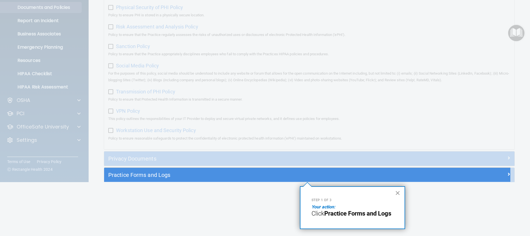
click at [396, 195] on button "×" at bounding box center [397, 193] width 5 height 9
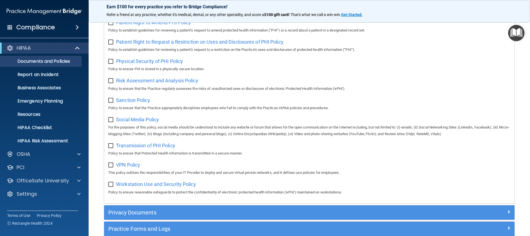
scroll to position [0, 0]
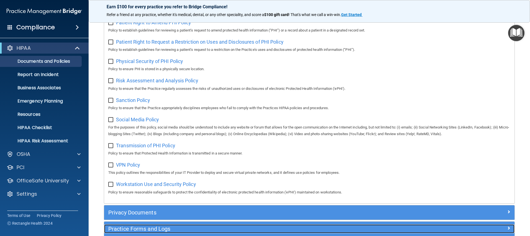
click at [156, 230] on h5 "Practice Forms and Logs" at bounding box center [257, 229] width 299 height 6
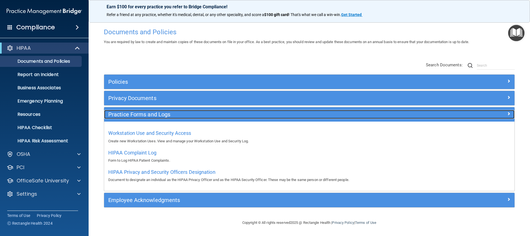
scroll to position [4, 0]
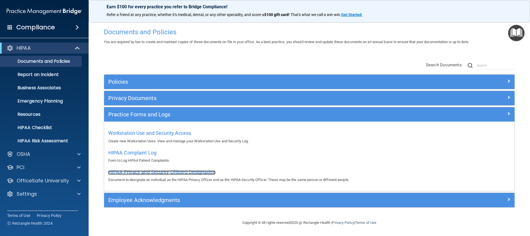
click at [149, 172] on span "HIPAA Privacy and Security Officers Designation" at bounding box center [161, 172] width 107 height 6
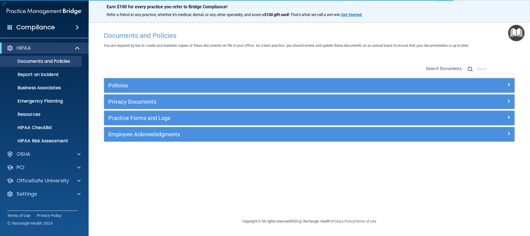
click at [519, 32] on img "Open Resource Center" at bounding box center [516, 33] width 16 height 16
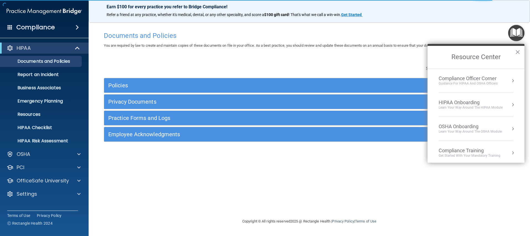
click at [461, 109] on div "Learn Your Way around the HIPAA module" at bounding box center [470, 107] width 64 height 5
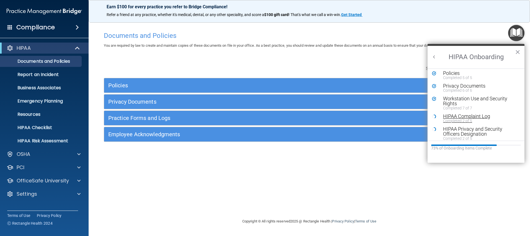
scroll to position [28, 0]
click at [464, 118] on div "HIPAA Complaint Log" at bounding box center [478, 116] width 70 height 5
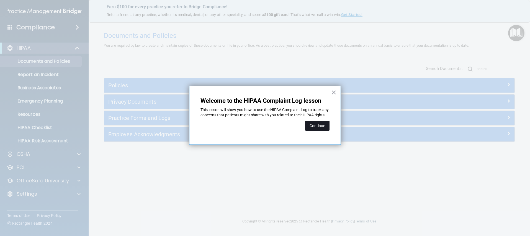
click at [315, 131] on button "Continue" at bounding box center [317, 126] width 24 height 10
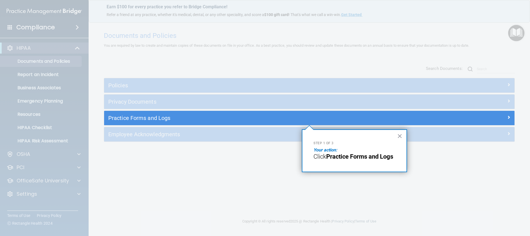
click at [310, 147] on div "Step 1 of 3 Your action: Click Practice Forms and Logs ×" at bounding box center [354, 150] width 105 height 43
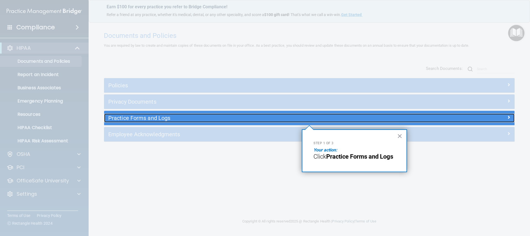
click at [152, 116] on h5 "Practice Forms and Logs" at bounding box center [257, 118] width 299 height 6
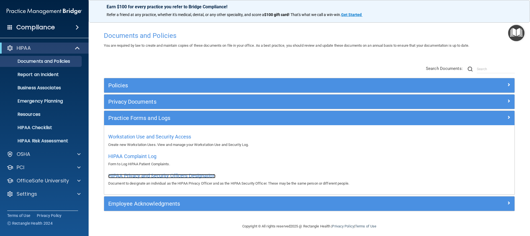
click at [158, 178] on span "HIPAA Privacy and Security Officers Designation" at bounding box center [161, 176] width 107 height 6
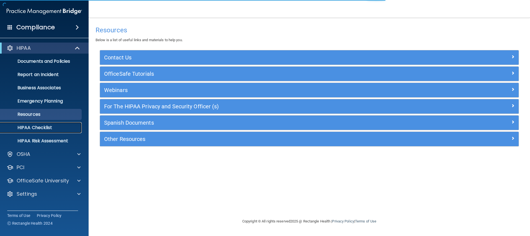
click at [45, 129] on p "HIPAA Checklist" at bounding box center [42, 128] width 76 height 6
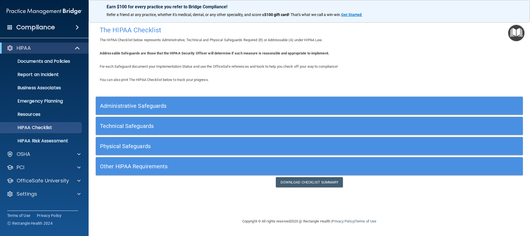
click at [117, 109] on h5 "Administrative Safeguards" at bounding box center [256, 106] width 312 height 6
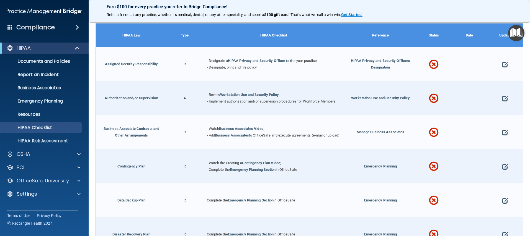
scroll to position [93, 0]
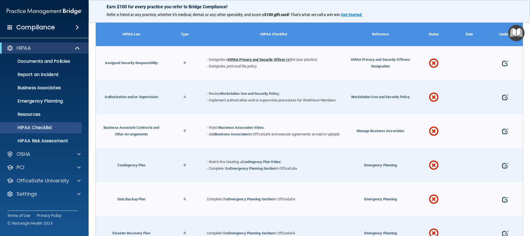
click at [240, 61] on link "HIPAA Privacy and Security Officer (s)" at bounding box center [259, 60] width 63 height 4
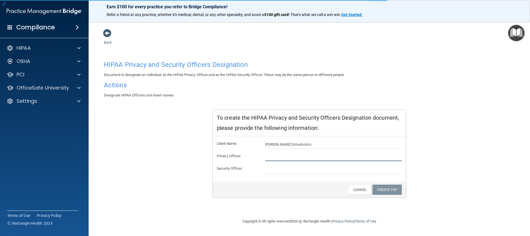
click at [265, 156] on input "text" at bounding box center [333, 157] width 137 height 8
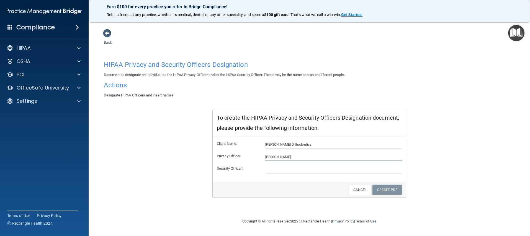
type input "[PERSON_NAME]"
click at [287, 170] on input "text" at bounding box center [333, 169] width 137 height 8
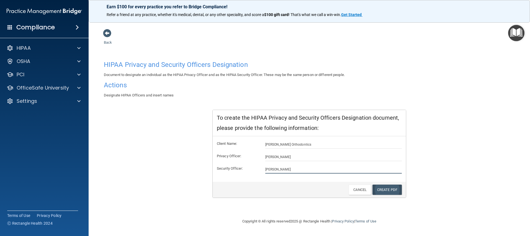
type input "[PERSON_NAME]"
click at [376, 188] on link "Create PDF" at bounding box center [386, 190] width 29 height 10
click at [383, 190] on link "Create PDF" at bounding box center [386, 190] width 29 height 10
click at [297, 159] on input "[PERSON_NAME]" at bounding box center [333, 157] width 137 height 8
click at [105, 33] on span at bounding box center [107, 33] width 8 height 8
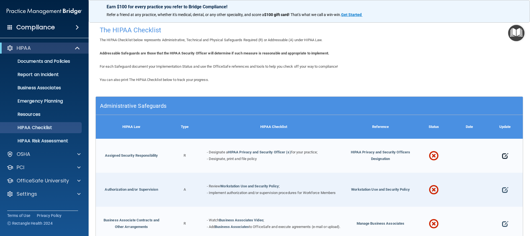
click at [502, 157] on span at bounding box center [505, 156] width 6 height 17
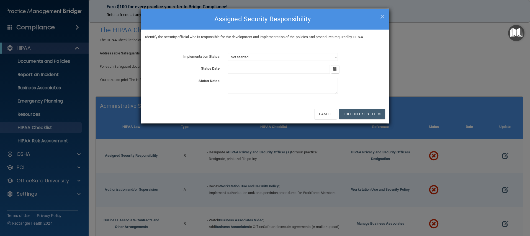
click at [251, 68] on input "text" at bounding box center [279, 69] width 102 height 8
click at [256, 55] on select "Not Started In Progress Completed" at bounding box center [283, 57] width 110 height 8
select select "completed"
click at [249, 69] on input "text" at bounding box center [279, 69] width 102 height 8
click at [333, 69] on icon "button" at bounding box center [335, 69] width 4 height 4
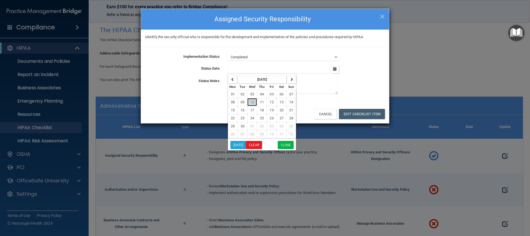
click at [250, 102] on span "10" at bounding box center [252, 102] width 4 height 4
type input "[DATE]"
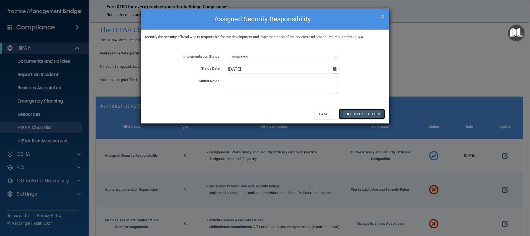
click at [371, 115] on button "Edit Checklist Item" at bounding box center [362, 114] width 46 height 10
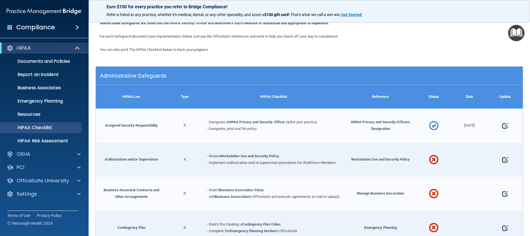
scroll to position [98, 0]
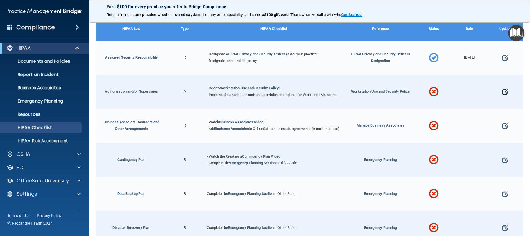
click at [502, 92] on span at bounding box center [505, 92] width 6 height 17
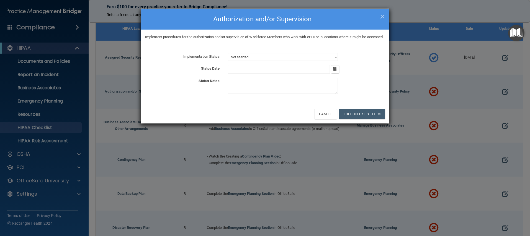
click at [250, 61] on select "Not Started In Progress Completed" at bounding box center [283, 57] width 110 height 8
select select "completed"
click at [333, 71] on icon "button" at bounding box center [335, 69] width 4 height 4
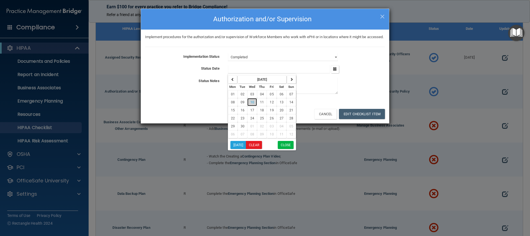
click at [250, 106] on button "10" at bounding box center [252, 102] width 10 height 8
type input "[DATE]"
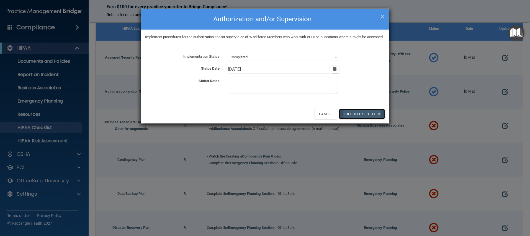
click at [349, 119] on button "Edit Checklist Item" at bounding box center [362, 114] width 46 height 10
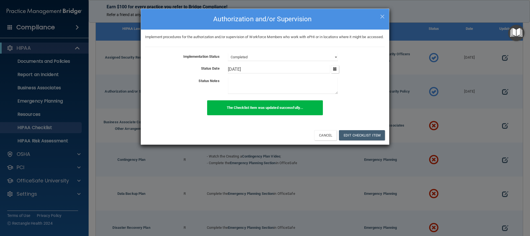
click at [463, 132] on div "× Close Authorization and/or Supervision Implement procedures for the authoriza…" at bounding box center [265, 118] width 530 height 236
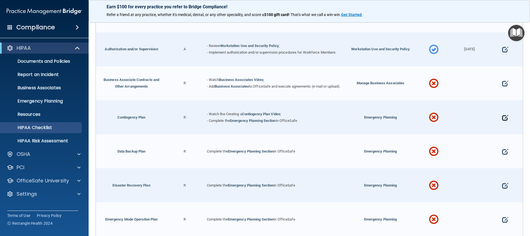
scroll to position [145, 0]
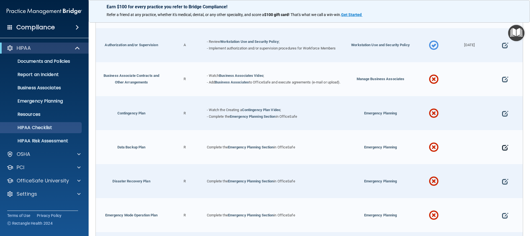
click at [502, 150] on span at bounding box center [505, 147] width 6 height 17
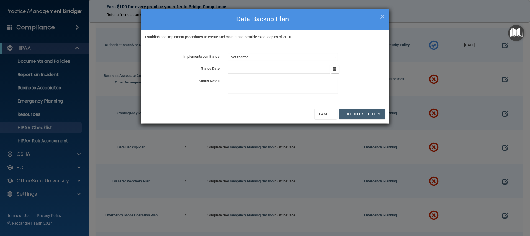
click at [325, 57] on select "Not Started In Progress Completed" at bounding box center [283, 57] width 110 height 8
select select "completed"
click at [294, 70] on input "text" at bounding box center [279, 69] width 102 height 8
click at [336, 71] on button "button" at bounding box center [335, 69] width 8 height 8
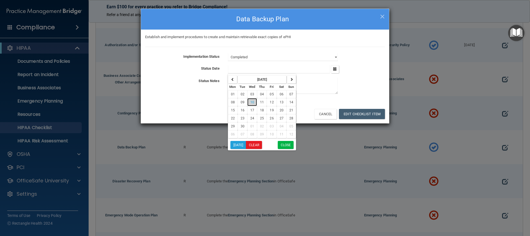
click at [250, 101] on span "10" at bounding box center [252, 102] width 4 height 4
type input "[DATE]"
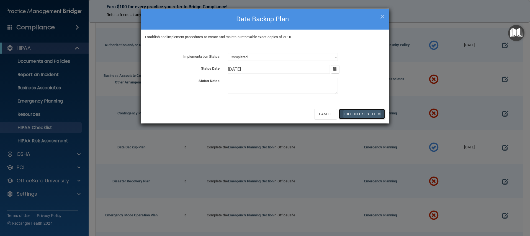
click at [353, 113] on button "Edit Checklist Item" at bounding box center [362, 114] width 46 height 10
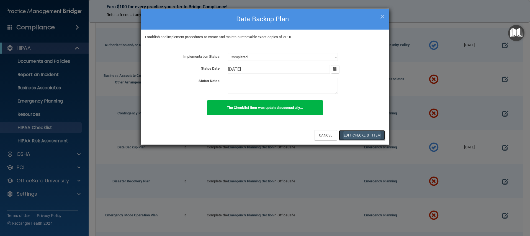
drag, startPoint x: 356, startPoint y: 138, endPoint x: 373, endPoint y: 138, distance: 16.9
click at [357, 138] on button "Edit Checklist Item" at bounding box center [362, 135] width 46 height 10
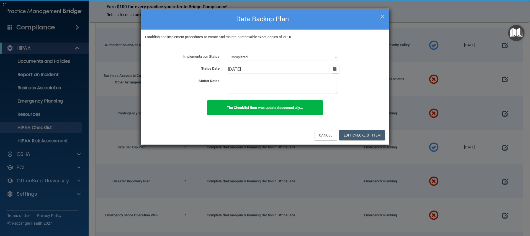
click at [456, 116] on div "× Close Data Backup Plan Establish and implement procedures to create and maint…" at bounding box center [265, 118] width 530 height 236
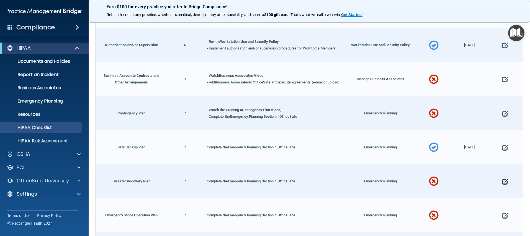
click at [502, 183] on span at bounding box center [505, 181] width 6 height 17
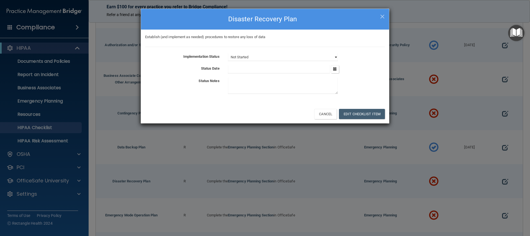
click at [262, 58] on select "Not Started In Progress Completed" at bounding box center [283, 57] width 110 height 8
click at [251, 61] on select "Not Started In Progress Completed" at bounding box center [283, 57] width 110 height 8
select select "completed"
click at [237, 71] on input "text" at bounding box center [279, 69] width 102 height 8
click at [334, 69] on icon "button" at bounding box center [335, 69] width 4 height 4
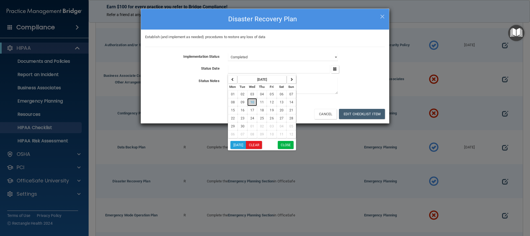
click at [251, 105] on button "10" at bounding box center [252, 102] width 10 height 8
type input "[DATE]"
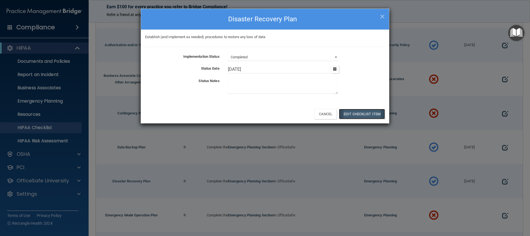
click at [357, 115] on button "Edit Checklist Item" at bounding box center [362, 114] width 46 height 10
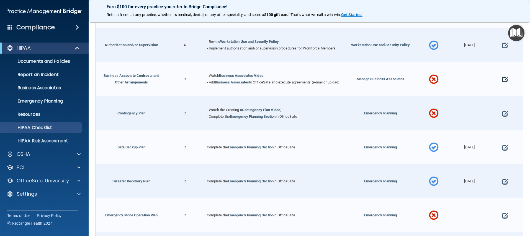
click at [502, 81] on span at bounding box center [505, 79] width 6 height 17
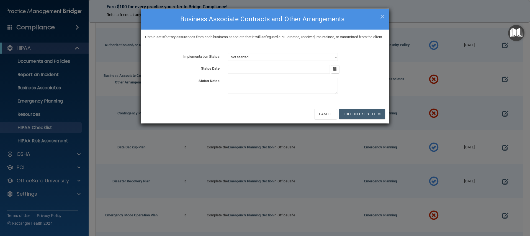
click at [279, 61] on select "Not Started In Progress Completed" at bounding box center [283, 57] width 110 height 8
select select "in_progress"
click at [341, 74] on div "[DATE] Mon Tue Wed Thu Fri Sat Sun 01 02 03 04 05 06 07 08 09 10 11 12 13 14 15…" at bounding box center [306, 69] width 165 height 8
click at [334, 71] on icon "button" at bounding box center [335, 69] width 4 height 4
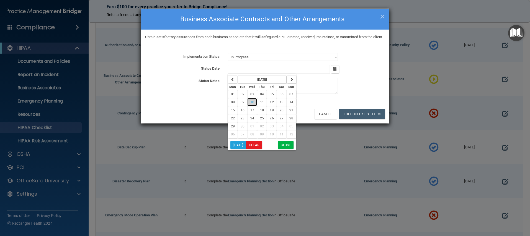
click at [253, 104] on span "10" at bounding box center [252, 102] width 4 height 4
type input "[DATE]"
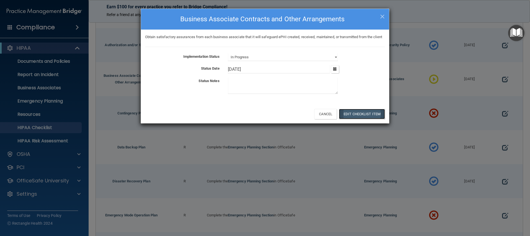
click at [355, 119] on button "Edit Checklist Item" at bounding box center [362, 114] width 46 height 10
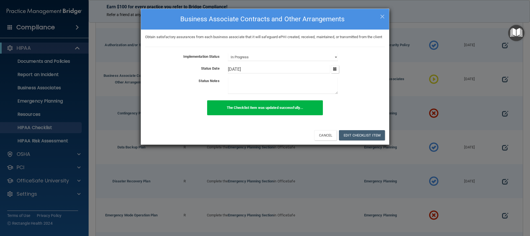
click at [456, 101] on div "× Close Business Associate Contracts and Other Arrangements Obtain satisfactory…" at bounding box center [265, 118] width 530 height 236
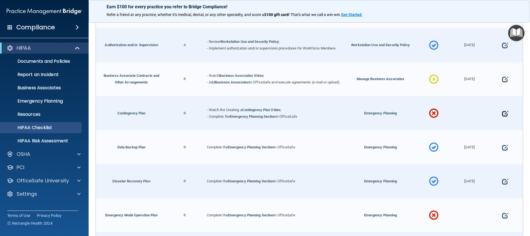
click at [502, 116] on span at bounding box center [505, 113] width 6 height 17
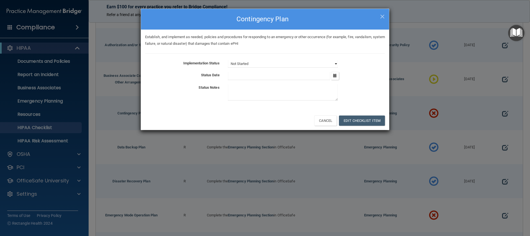
click at [336, 63] on select "Not Started In Progress Completed" at bounding box center [283, 64] width 110 height 8
select select "completed"
click at [334, 76] on icon "button" at bounding box center [335, 76] width 4 height 4
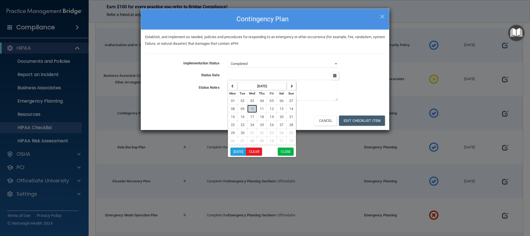
click at [252, 111] on span "10" at bounding box center [252, 109] width 4 height 4
type input "[DATE]"
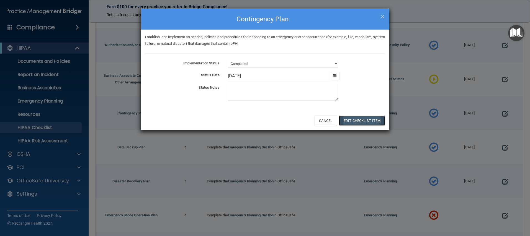
click at [354, 120] on button "Edit Checklist Item" at bounding box center [362, 121] width 46 height 10
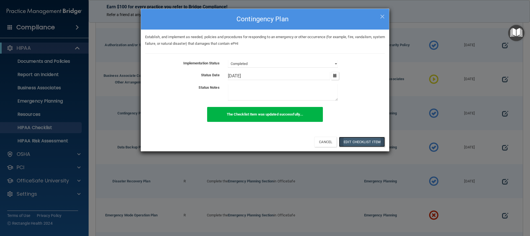
click at [360, 146] on button "Edit Checklist Item" at bounding box center [362, 142] width 46 height 10
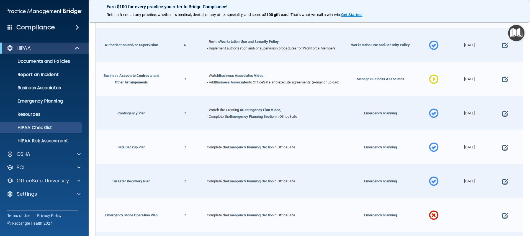
click at [429, 79] on span at bounding box center [434, 80] width 10 height 24
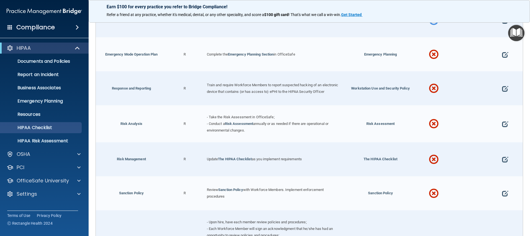
scroll to position [311, 0]
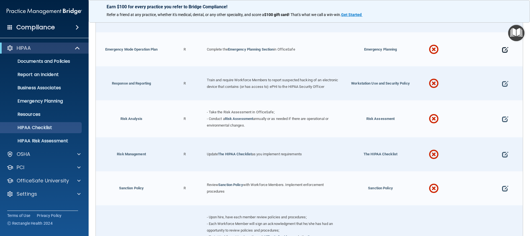
click at [502, 46] on span at bounding box center [505, 49] width 6 height 17
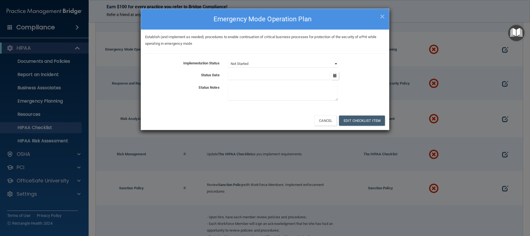
click at [318, 62] on select "Not Started In Progress Completed" at bounding box center [283, 64] width 110 height 8
select select "completed"
click at [334, 75] on icon "button" at bounding box center [335, 76] width 4 height 4
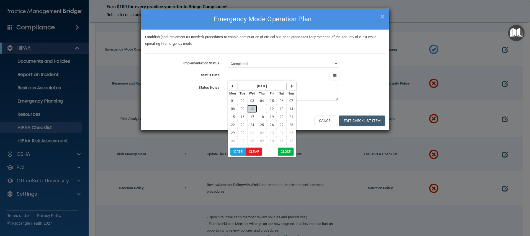
click at [250, 106] on button "10" at bounding box center [252, 109] width 10 height 8
type input "[DATE]"
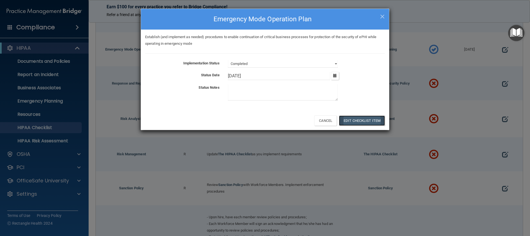
click at [356, 124] on button "Edit Checklist Item" at bounding box center [362, 121] width 46 height 10
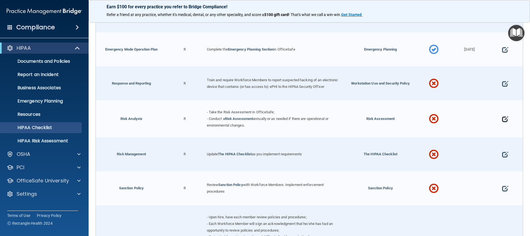
click at [502, 124] on span at bounding box center [505, 119] width 6 height 17
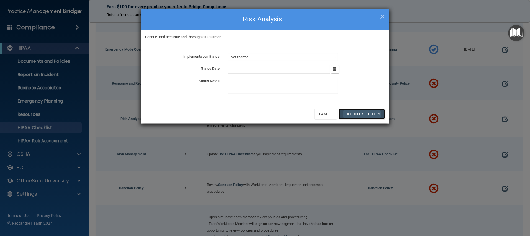
click at [375, 115] on button "Edit Checklist Item" at bounding box center [362, 114] width 46 height 10
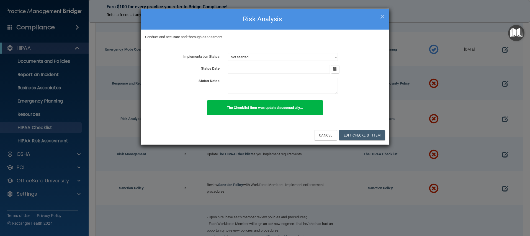
click at [258, 55] on select "Not Started In Progress Completed" at bounding box center [283, 57] width 110 height 8
select select "completed"
click at [337, 69] on button "button" at bounding box center [335, 69] width 8 height 8
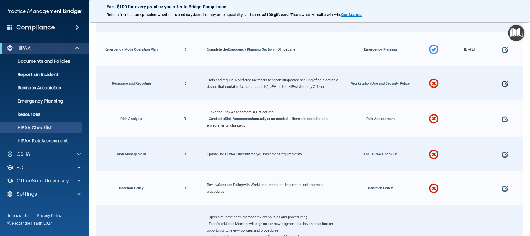
click at [502, 86] on span at bounding box center [505, 83] width 6 height 17
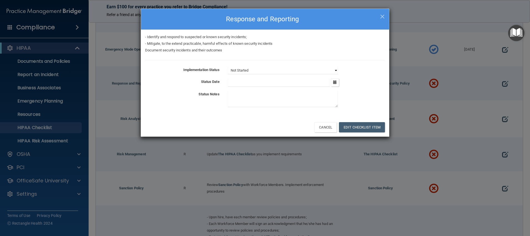
click at [268, 71] on select "Not Started In Progress Completed" at bounding box center [283, 71] width 110 height 8
select select "completed"
click at [332, 82] on button "button" at bounding box center [335, 83] width 8 height 8
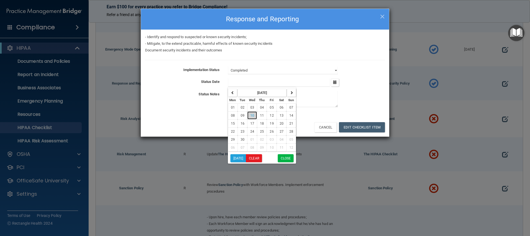
click at [253, 116] on span "10" at bounding box center [252, 116] width 4 height 4
type input "[DATE]"
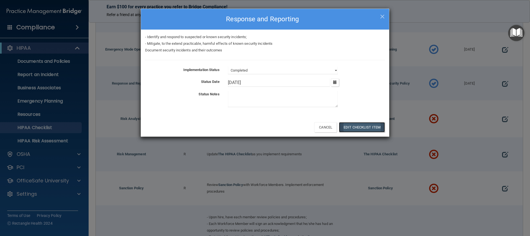
click at [349, 126] on button "Edit Checklist Item" at bounding box center [362, 127] width 46 height 10
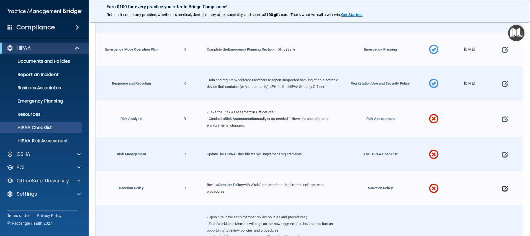
click at [502, 189] on span at bounding box center [505, 188] width 6 height 17
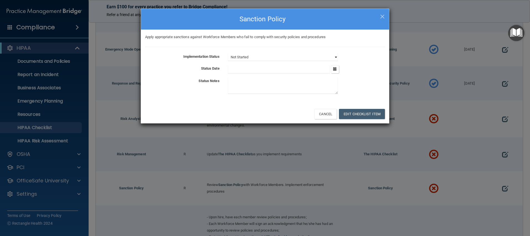
click at [239, 55] on select "Not Started In Progress Completed" at bounding box center [283, 57] width 110 height 8
select select "completed"
click at [233, 68] on input "text" at bounding box center [279, 69] width 102 height 8
click at [337, 71] on button "button" at bounding box center [335, 69] width 8 height 8
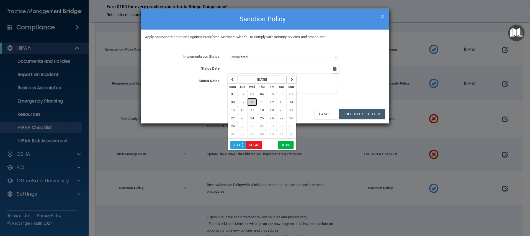
click at [252, 101] on span "10" at bounding box center [252, 102] width 4 height 4
type input "[DATE]"
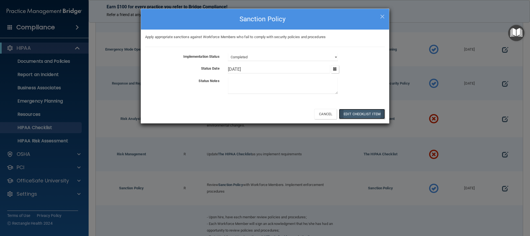
click at [356, 109] on button "Edit Checklist Item" at bounding box center [362, 114] width 46 height 10
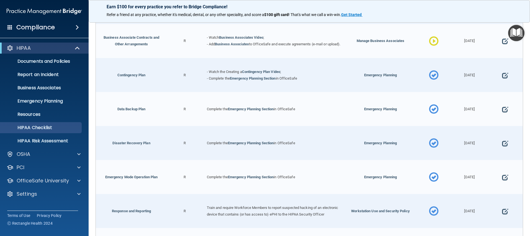
scroll to position [286, 0]
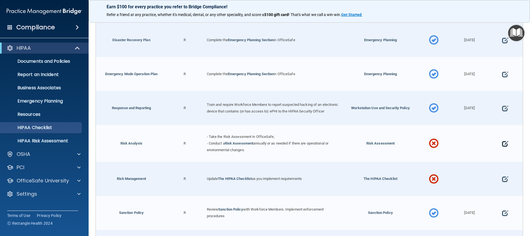
click at [502, 148] on span at bounding box center [505, 143] width 6 height 17
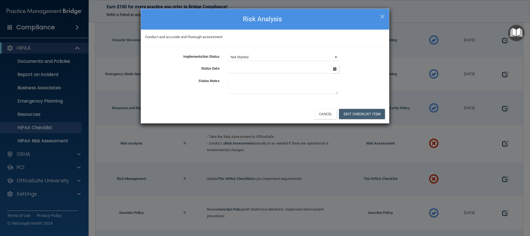
click at [317, 59] on select "Not Started In Progress Completed" at bounding box center [283, 57] width 110 height 8
select select "completed"
click at [337, 70] on button "button" at bounding box center [335, 69] width 8 height 8
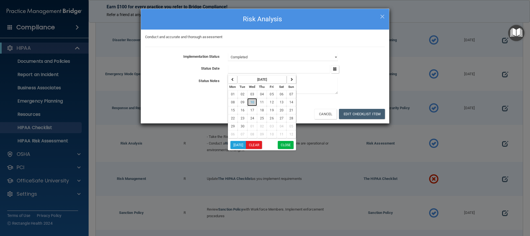
click at [253, 100] on span "10" at bounding box center [252, 102] width 4 height 4
type input "[DATE]"
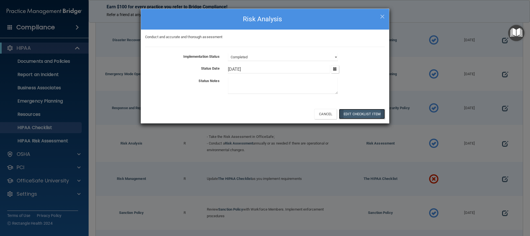
click at [348, 111] on button "Edit Checklist Item" at bounding box center [362, 114] width 46 height 10
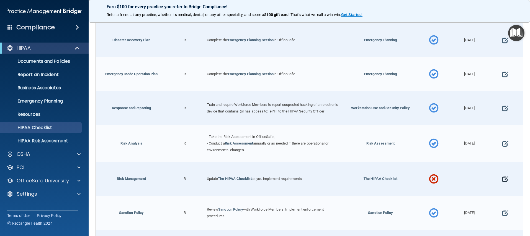
click at [502, 184] on span at bounding box center [505, 179] width 6 height 17
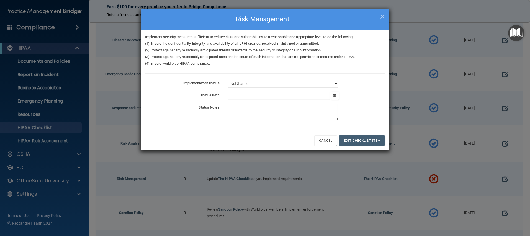
click at [258, 85] on select "Not Started In Progress Completed" at bounding box center [283, 84] width 110 height 8
select select "completed"
click at [334, 96] on icon "button" at bounding box center [335, 96] width 4 height 4
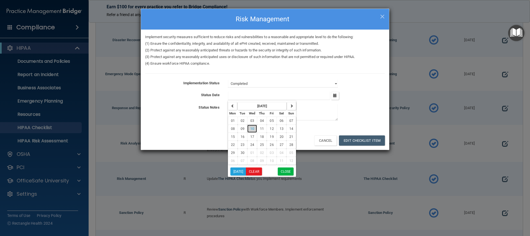
click at [251, 126] on button "10" at bounding box center [252, 129] width 10 height 8
type input "[DATE]"
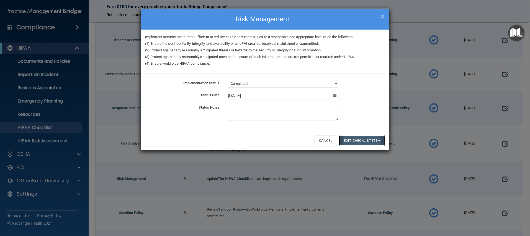
click at [346, 139] on button "Edit Checklist Item" at bounding box center [362, 141] width 46 height 10
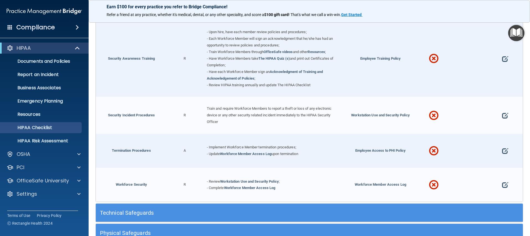
scroll to position [484, 0]
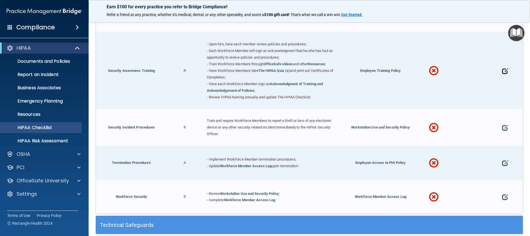
click at [502, 76] on span at bounding box center [505, 71] width 6 height 17
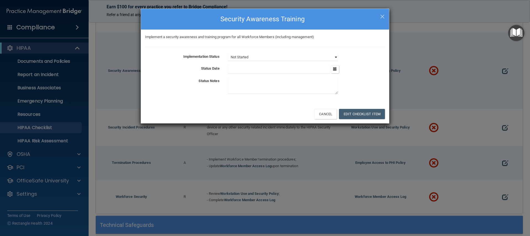
click at [258, 58] on select "Not Started In Progress Completed" at bounding box center [283, 57] width 110 height 8
select select "completed"
click at [336, 70] on icon "button" at bounding box center [335, 69] width 4 height 4
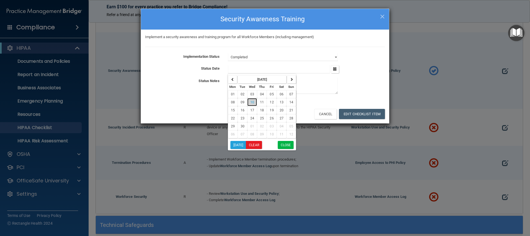
click at [255, 100] on button "10" at bounding box center [252, 102] width 10 height 8
type input "[DATE]"
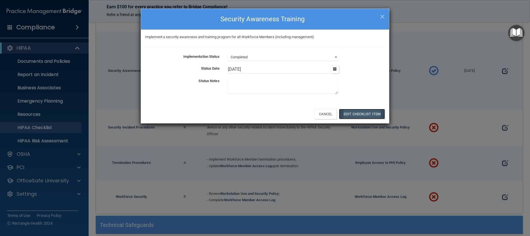
click at [368, 118] on button "Edit Checklist Item" at bounding box center [362, 114] width 46 height 10
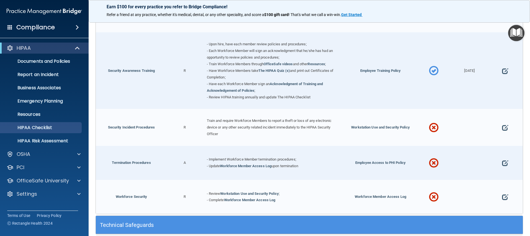
click at [497, 130] on div at bounding box center [504, 127] width 35 height 37
click at [502, 129] on span at bounding box center [505, 127] width 6 height 17
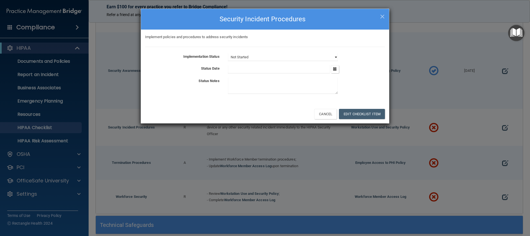
click at [298, 58] on select "Not Started In Progress Completed" at bounding box center [283, 57] width 110 height 8
click at [275, 58] on select "Not Started In Progress Completed" at bounding box center [283, 57] width 110 height 8
select select "completed"
click at [336, 69] on icon "button" at bounding box center [335, 69] width 4 height 4
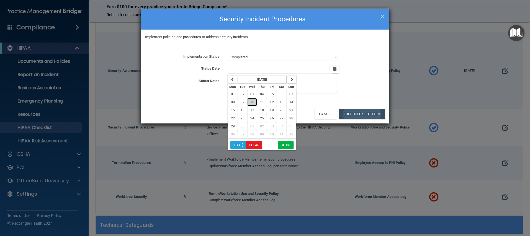
drag, startPoint x: 253, startPoint y: 100, endPoint x: 340, endPoint y: 114, distance: 88.0
click at [253, 100] on span "10" at bounding box center [252, 102] width 4 height 4
type input "[DATE]"
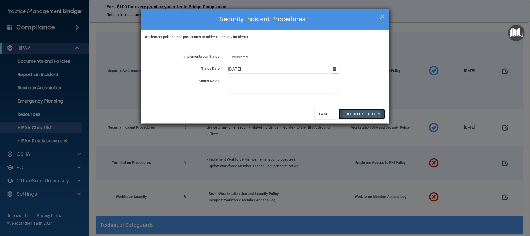
click at [352, 115] on button "Edit Checklist Item" at bounding box center [362, 114] width 46 height 10
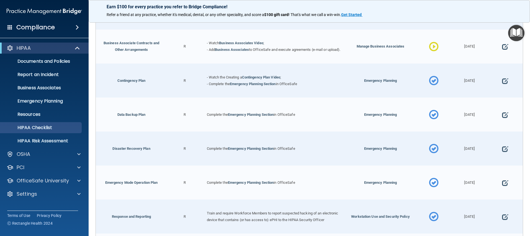
scroll to position [125, 0]
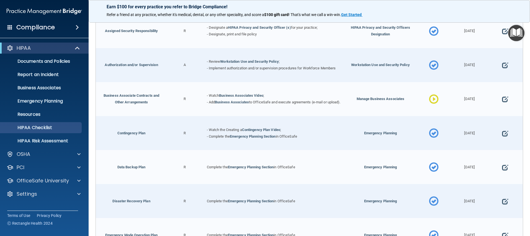
drag, startPoint x: 496, startPoint y: 99, endPoint x: 477, endPoint y: 88, distance: 22.2
click at [496, 99] on div at bounding box center [504, 99] width 35 height 34
click at [502, 101] on span at bounding box center [505, 99] width 6 height 17
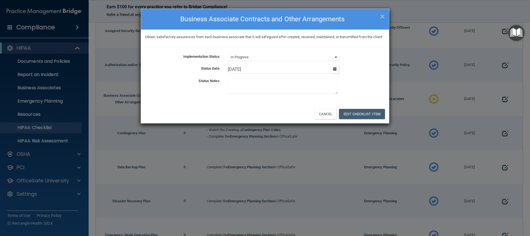
click at [273, 61] on select "Not Started In Progress Completed" at bounding box center [283, 57] width 110 height 8
select select "completed"
click at [358, 119] on button "Edit Checklist Item" at bounding box center [362, 114] width 46 height 10
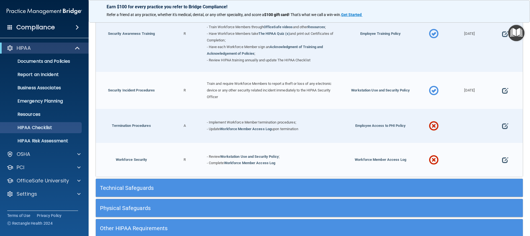
scroll to position [558, 0]
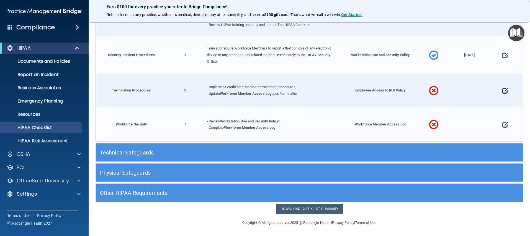
click at [502, 92] on span at bounding box center [505, 90] width 6 height 17
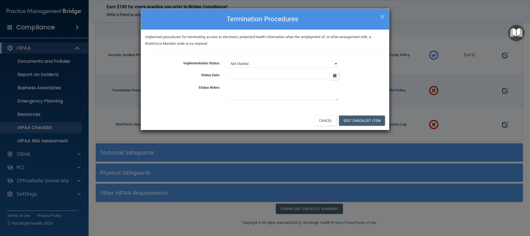
click at [284, 64] on select "Not Started In Progress Completed" at bounding box center [283, 64] width 110 height 8
select select "completed"
click at [333, 77] on button "button" at bounding box center [335, 76] width 8 height 8
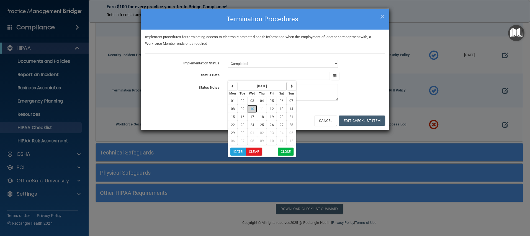
click at [255, 107] on button "10" at bounding box center [252, 109] width 10 height 8
type input "[DATE]"
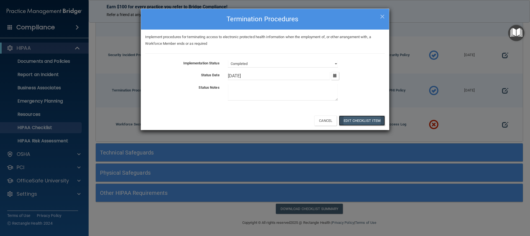
click at [355, 122] on button "Edit Checklist Item" at bounding box center [362, 121] width 46 height 10
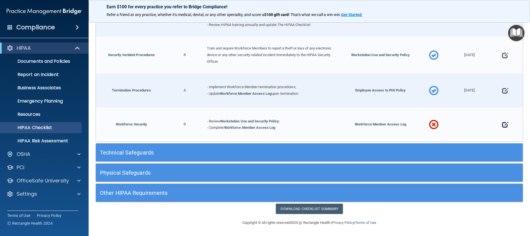
click at [502, 125] on span at bounding box center [505, 124] width 6 height 17
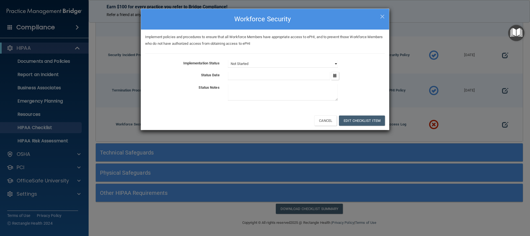
click at [282, 65] on select "Not Started In Progress Completed" at bounding box center [283, 64] width 110 height 8
select select "completed"
click at [278, 75] on input "text" at bounding box center [279, 76] width 102 height 8
drag, startPoint x: 335, startPoint y: 77, endPoint x: 304, endPoint y: 77, distance: 31.0
click at [335, 77] on icon "button" at bounding box center [335, 76] width 4 height 4
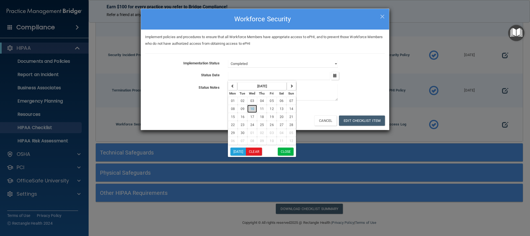
click at [255, 110] on button "10" at bounding box center [252, 109] width 10 height 8
type input "[DATE]"
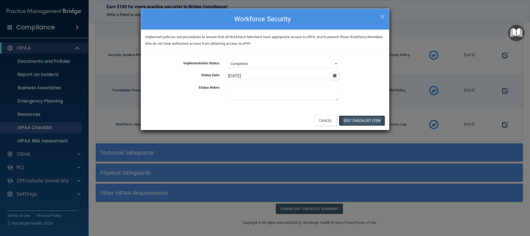
click at [346, 121] on button "Edit Checklist Item" at bounding box center [362, 121] width 46 height 10
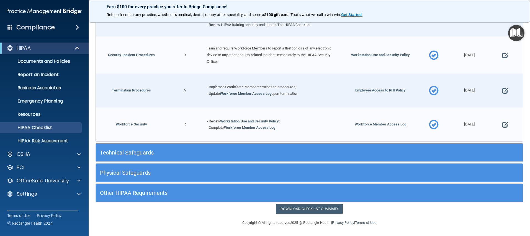
click at [171, 151] on h5 "Technical Safeguards" at bounding box center [256, 153] width 312 height 6
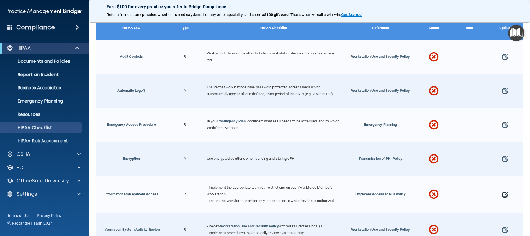
scroll to position [709, 0]
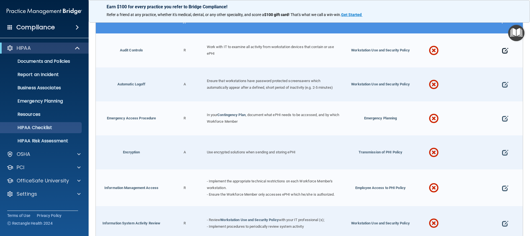
click at [502, 54] on span at bounding box center [505, 50] width 6 height 17
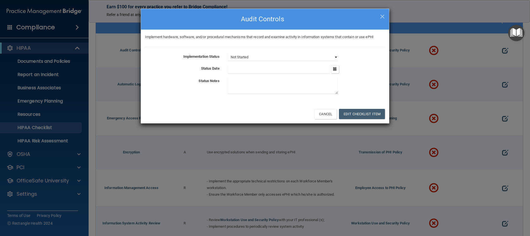
click at [274, 55] on select "Not Started In Progress Completed" at bounding box center [283, 57] width 110 height 8
select select "completed"
click at [336, 69] on icon "button" at bounding box center [335, 69] width 4 height 4
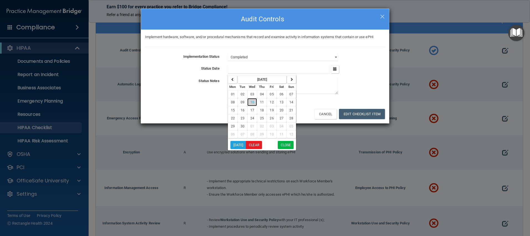
click at [253, 103] on span "10" at bounding box center [252, 102] width 4 height 4
type input "[DATE]"
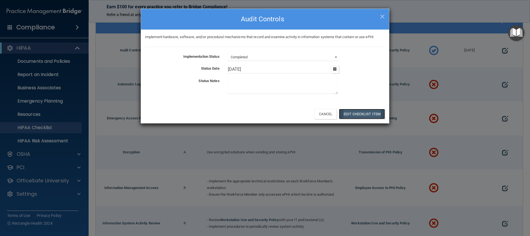
click at [349, 115] on button "Edit Checklist Item" at bounding box center [362, 114] width 46 height 10
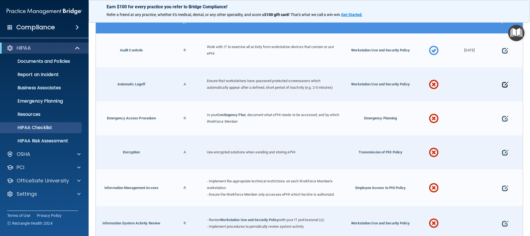
click at [502, 87] on span at bounding box center [505, 84] width 6 height 17
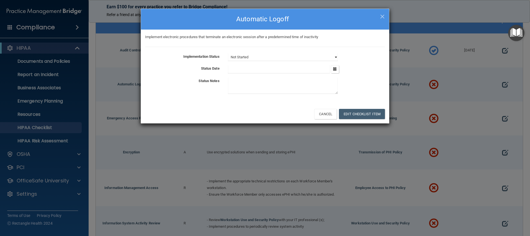
click at [304, 59] on select "Not Started In Progress Completed" at bounding box center [283, 57] width 110 height 8
select select "completed"
click at [333, 70] on icon "button" at bounding box center [335, 69] width 4 height 4
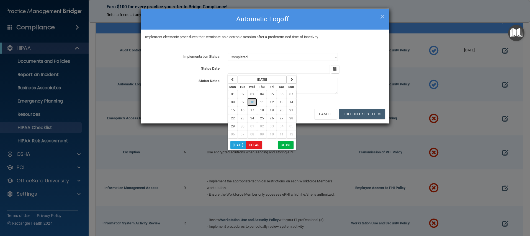
click at [255, 100] on button "10" at bounding box center [252, 102] width 10 height 8
type input "[DATE]"
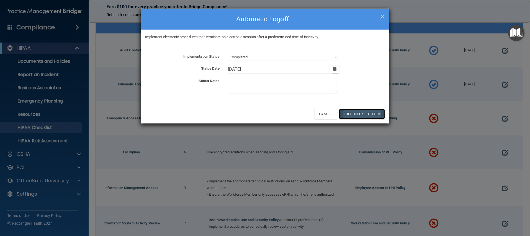
click at [367, 114] on button "Edit Checklist Item" at bounding box center [362, 114] width 46 height 10
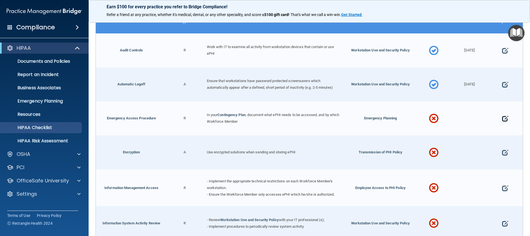
click at [502, 120] on span at bounding box center [505, 118] width 6 height 17
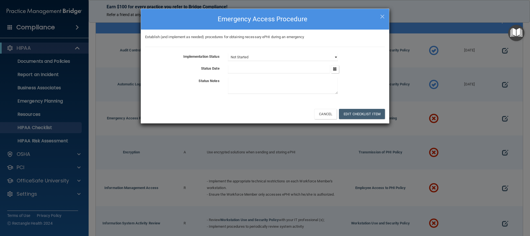
click at [247, 56] on select "Not Started In Progress Completed" at bounding box center [283, 57] width 110 height 8
select select "completed"
click at [241, 68] on input "text" at bounding box center [279, 69] width 102 height 8
click at [337, 71] on button "button" at bounding box center [335, 69] width 8 height 8
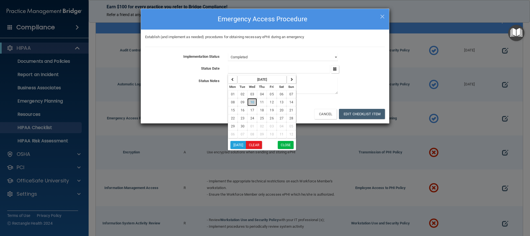
click at [251, 102] on span "10" at bounding box center [252, 102] width 4 height 4
type input "[DATE]"
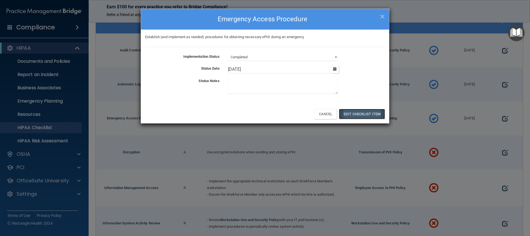
click at [354, 115] on button "Edit Checklist Item" at bounding box center [362, 114] width 46 height 10
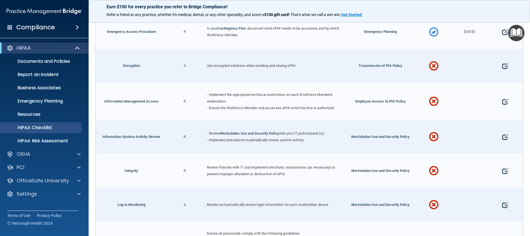
scroll to position [823, 0]
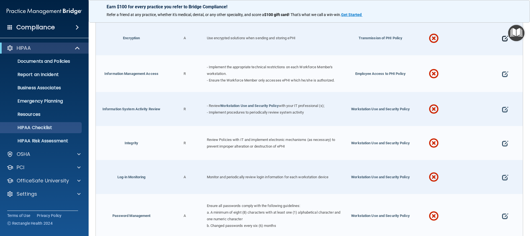
click at [502, 39] on span at bounding box center [505, 38] width 6 height 17
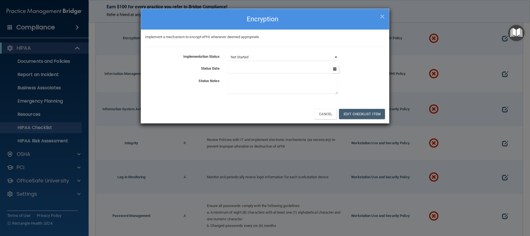
click at [248, 56] on select "Not Started In Progress Completed" at bounding box center [283, 57] width 110 height 8
select select "completed"
click at [335, 71] on icon "button" at bounding box center [335, 69] width 4 height 4
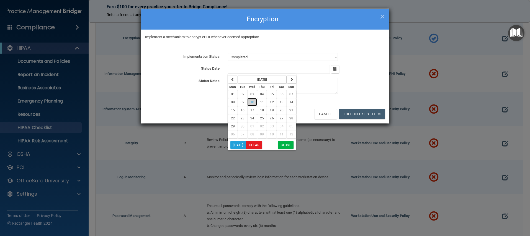
click at [251, 100] on button "10" at bounding box center [252, 102] width 10 height 8
type input "[DATE]"
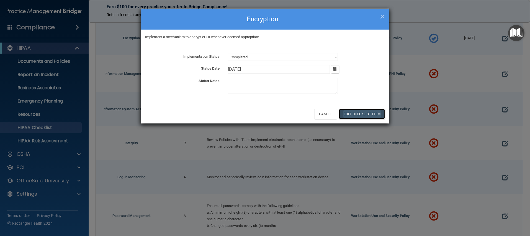
click at [376, 114] on button "Edit Checklist Item" at bounding box center [362, 114] width 46 height 10
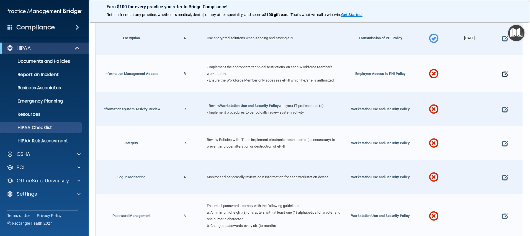
click at [502, 75] on span at bounding box center [505, 74] width 6 height 17
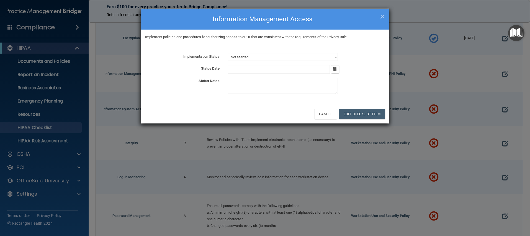
click at [331, 56] on select "Not Started In Progress Completed" at bounding box center [283, 57] width 110 height 8
select select "completed"
click at [336, 70] on button "button" at bounding box center [335, 69] width 8 height 8
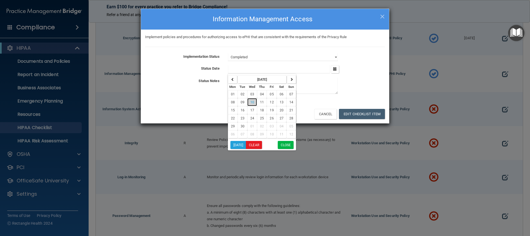
click at [250, 102] on span "10" at bounding box center [252, 102] width 4 height 4
type input "[DATE]"
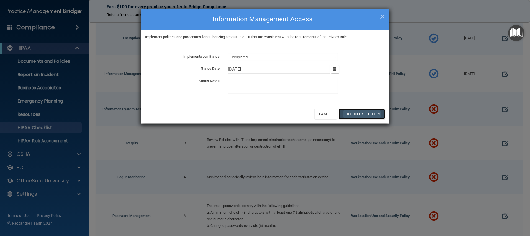
click at [364, 117] on button "Edit Checklist Item" at bounding box center [362, 114] width 46 height 10
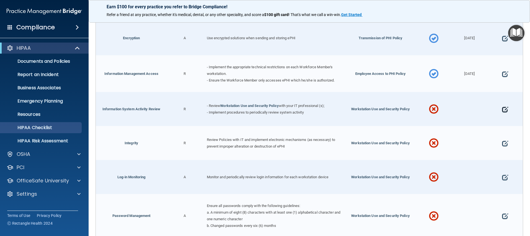
click at [502, 110] on span at bounding box center [505, 109] width 6 height 17
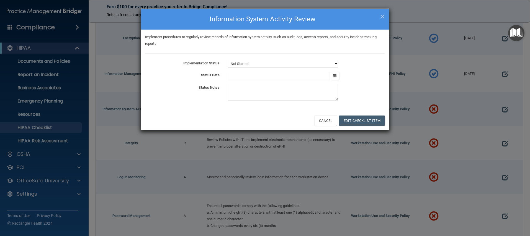
click at [261, 65] on select "Not Started In Progress Completed" at bounding box center [283, 64] width 110 height 8
select select "completed"
click at [333, 76] on icon "button" at bounding box center [335, 76] width 4 height 4
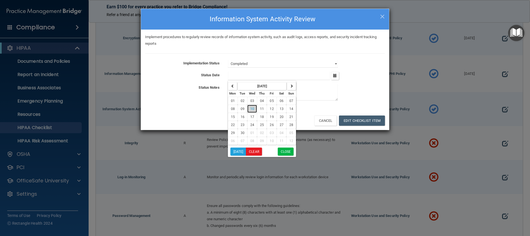
click at [253, 107] on span "10" at bounding box center [252, 109] width 4 height 4
type input "[DATE]"
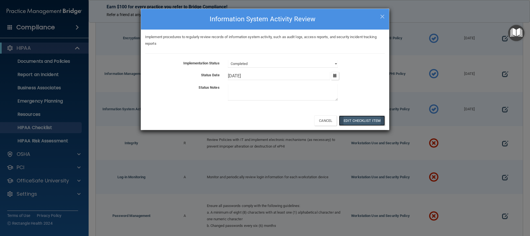
click at [369, 121] on button "Edit Checklist Item" at bounding box center [362, 121] width 46 height 10
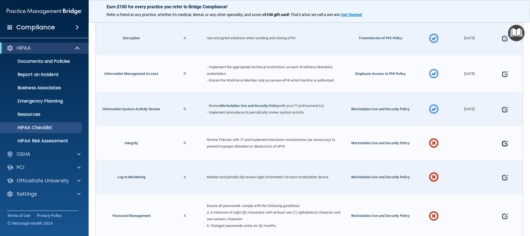
click at [502, 145] on span at bounding box center [505, 143] width 6 height 17
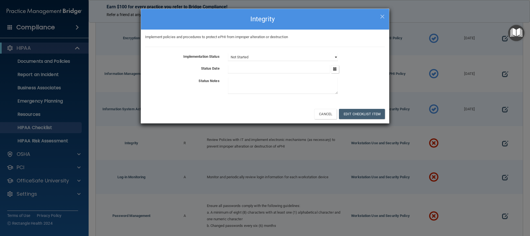
click at [294, 58] on select "Not Started In Progress Completed" at bounding box center [283, 57] width 110 height 8
select select "completed"
click at [336, 69] on button "button" at bounding box center [335, 69] width 8 height 8
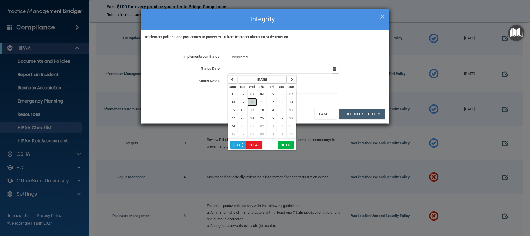
click at [255, 102] on button "10" at bounding box center [252, 102] width 10 height 8
type input "[DATE]"
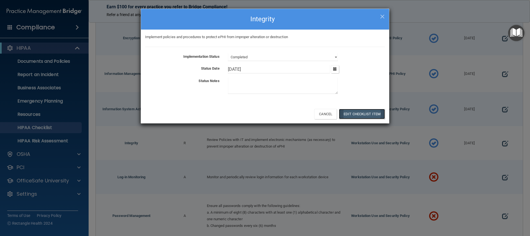
click at [354, 115] on button "Edit Checklist Item" at bounding box center [362, 114] width 46 height 10
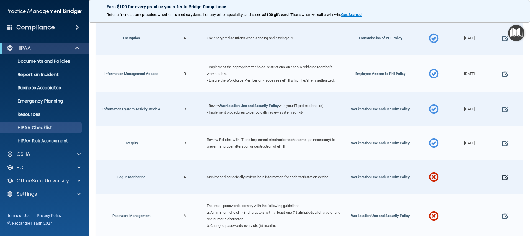
click at [502, 177] on span at bounding box center [505, 177] width 6 height 17
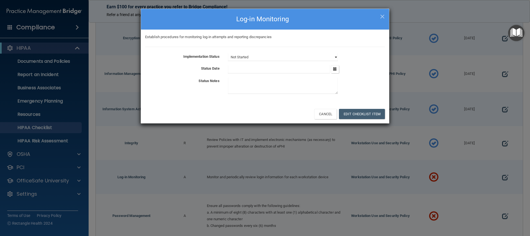
click at [293, 53] on select "Not Started In Progress Completed" at bounding box center [283, 57] width 110 height 8
select select "completed"
click at [335, 71] on button "button" at bounding box center [335, 69] width 8 height 8
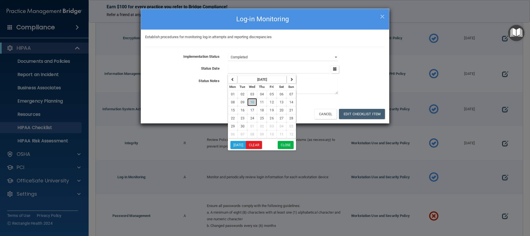
click at [248, 101] on button "10" at bounding box center [252, 102] width 10 height 8
type input "[DATE]"
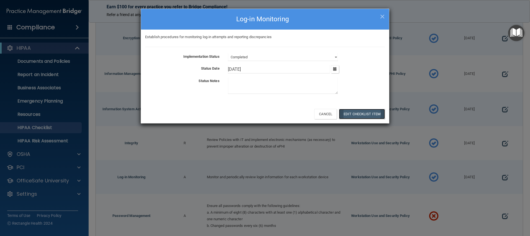
click at [347, 114] on button "Edit Checklist Item" at bounding box center [362, 114] width 46 height 10
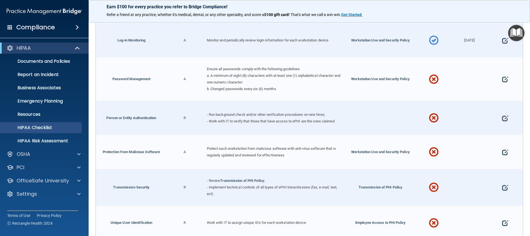
scroll to position [960, 0]
click at [503, 78] on span at bounding box center [505, 79] width 6 height 17
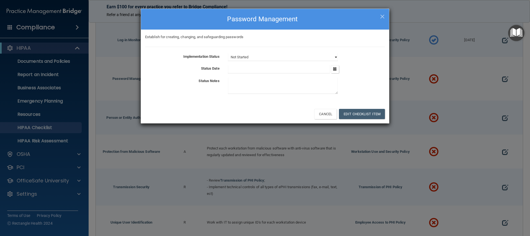
click at [255, 55] on select "Not Started In Progress Completed" at bounding box center [283, 57] width 110 height 8
select select "completed"
click at [335, 69] on icon "button" at bounding box center [335, 69] width 4 height 4
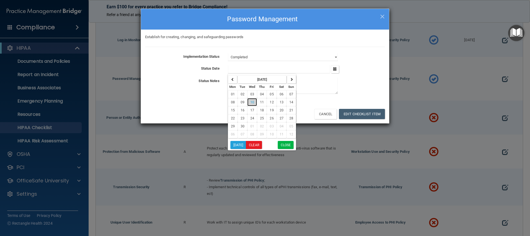
click at [251, 100] on span "10" at bounding box center [252, 102] width 4 height 4
type input "[DATE]"
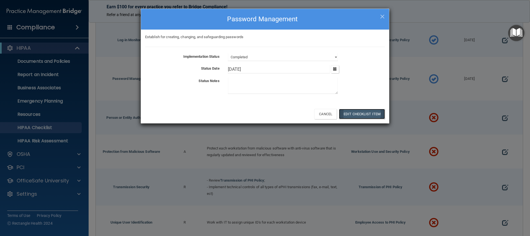
click at [360, 110] on button "Edit Checklist Item" at bounding box center [362, 114] width 46 height 10
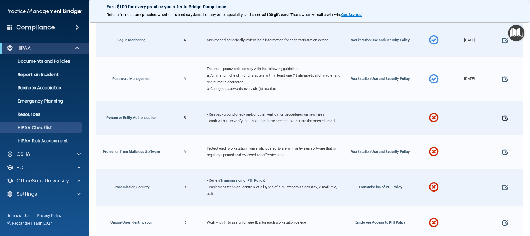
click at [502, 120] on span at bounding box center [505, 118] width 6 height 17
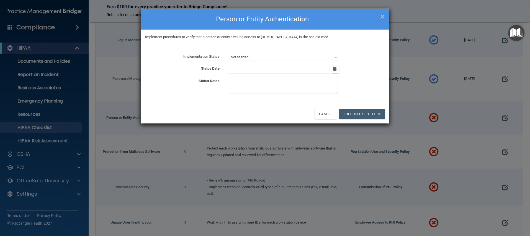
click at [252, 58] on select "Not Started In Progress Completed" at bounding box center [283, 57] width 110 height 8
select select "completed"
click at [332, 71] on button "button" at bounding box center [335, 69] width 8 height 8
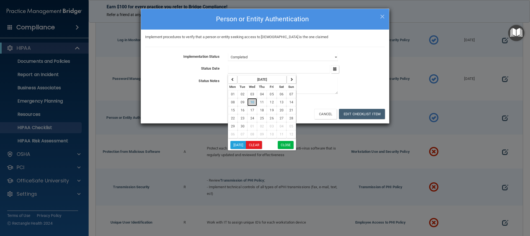
click at [252, 102] on span "10" at bounding box center [252, 102] width 4 height 4
type input "[DATE]"
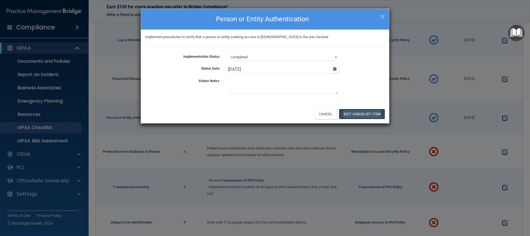
click at [362, 116] on button "Edit Checklist Item" at bounding box center [362, 114] width 46 height 10
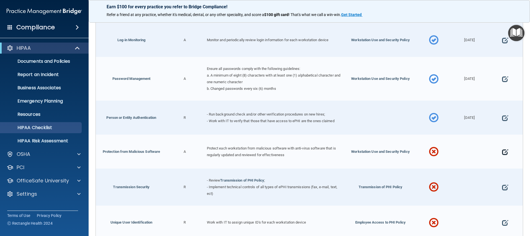
click at [502, 152] on span at bounding box center [505, 152] width 6 height 17
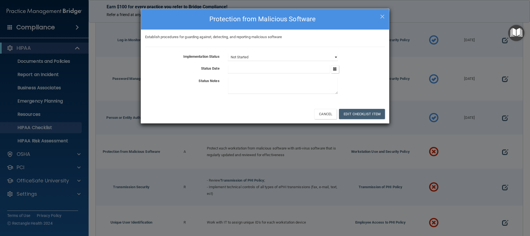
click at [253, 56] on select "Not Started In Progress Completed" at bounding box center [283, 57] width 110 height 8
select select "completed"
click at [333, 69] on icon "button" at bounding box center [335, 69] width 4 height 4
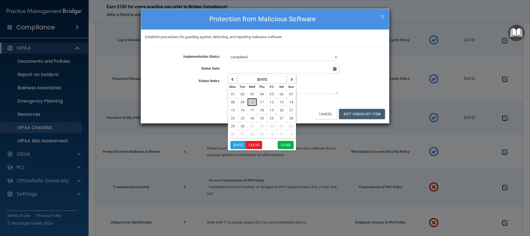
click at [252, 102] on span "10" at bounding box center [252, 102] width 4 height 4
type input "[DATE]"
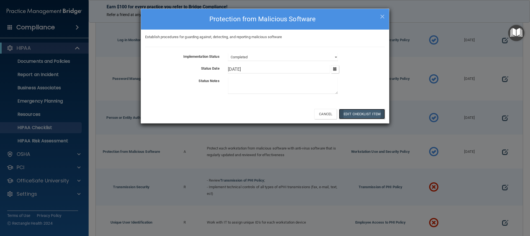
drag, startPoint x: 360, startPoint y: 114, endPoint x: 361, endPoint y: 118, distance: 4.5
click at [360, 114] on button "Edit Checklist Item" at bounding box center [362, 114] width 46 height 10
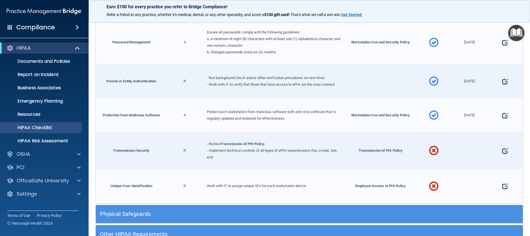
scroll to position [997, 0]
click at [502, 148] on span at bounding box center [505, 150] width 6 height 17
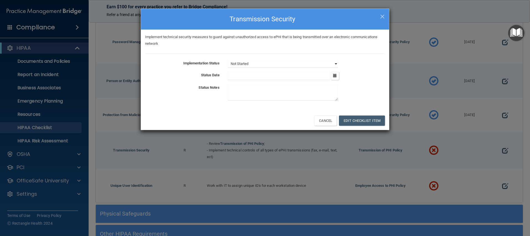
click at [287, 66] on select "Not Started In Progress Completed" at bounding box center [283, 64] width 110 height 8
select select "completed"
click at [258, 76] on input "text" at bounding box center [279, 76] width 102 height 8
click at [336, 77] on icon "button" at bounding box center [335, 76] width 4 height 4
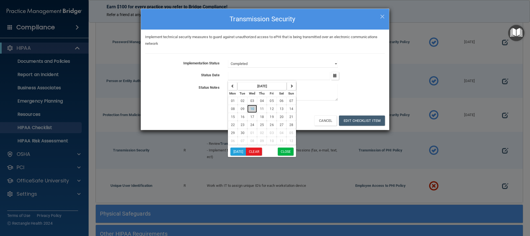
click at [253, 109] on span "10" at bounding box center [252, 109] width 4 height 4
type input "[DATE]"
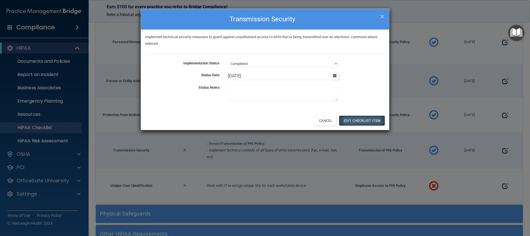
click at [345, 117] on button "Edit Checklist Item" at bounding box center [362, 121] width 46 height 10
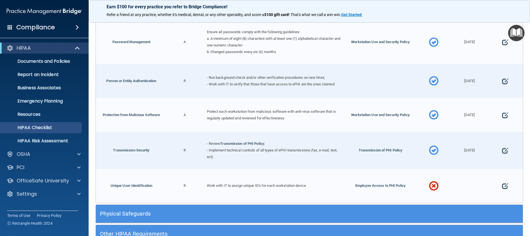
click at [502, 186] on span at bounding box center [505, 186] width 6 height 17
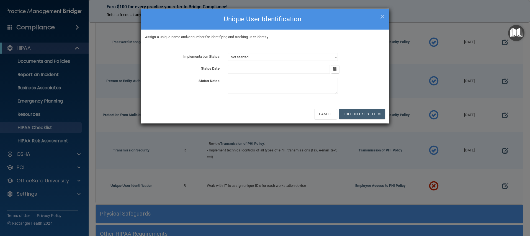
click at [244, 55] on select "Not Started In Progress Completed" at bounding box center [283, 57] width 110 height 8
select select "completed"
drag, startPoint x: 337, startPoint y: 71, endPoint x: 319, endPoint y: 75, distance: 18.8
click at [337, 71] on button "button" at bounding box center [335, 69] width 8 height 8
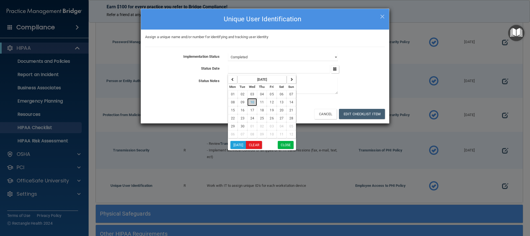
drag, startPoint x: 255, startPoint y: 102, endPoint x: 316, endPoint y: 104, distance: 61.2
click at [255, 102] on button "10" at bounding box center [252, 102] width 10 height 8
type input "[DATE]"
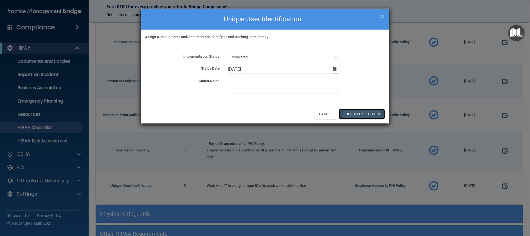
click at [369, 112] on button "Edit Checklist Item" at bounding box center [362, 114] width 46 height 10
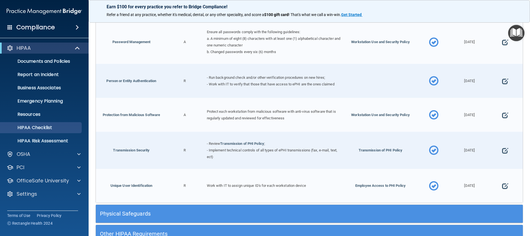
scroll to position [1036, 0]
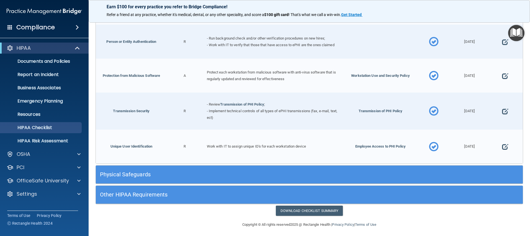
click at [134, 172] on h5 "Physical Safeguards" at bounding box center [256, 175] width 312 height 6
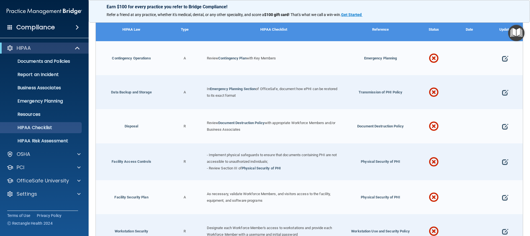
scroll to position [1201, 0]
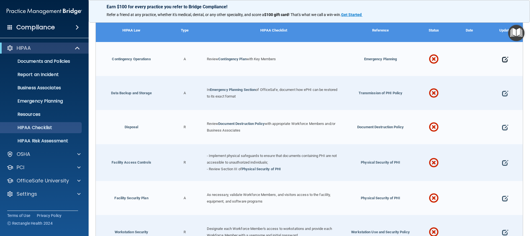
click at [502, 57] on span at bounding box center [505, 59] width 6 height 17
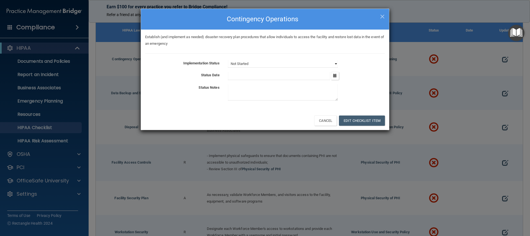
click at [270, 63] on select "Not Started In Progress Completed" at bounding box center [283, 64] width 110 height 8
select select "completed"
click at [336, 77] on icon "button" at bounding box center [335, 76] width 4 height 4
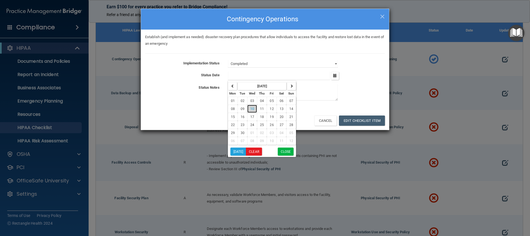
click at [251, 107] on button "10" at bounding box center [252, 109] width 10 height 8
type input "[DATE]"
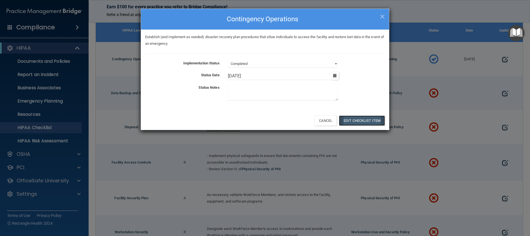
click at [355, 123] on button "Edit Checklist Item" at bounding box center [362, 121] width 46 height 10
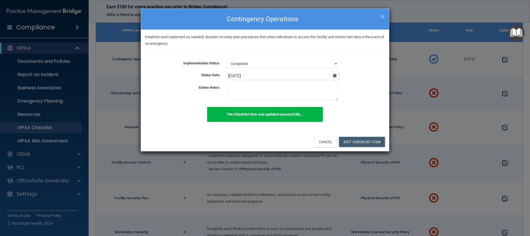
click at [500, 92] on div "× Close Contingency Operations Establish (and implement as needed) disaster rec…" at bounding box center [265, 118] width 530 height 236
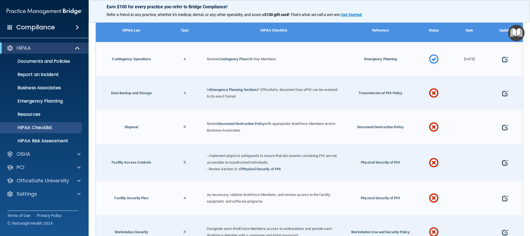
click at [502, 92] on span at bounding box center [505, 93] width 6 height 17
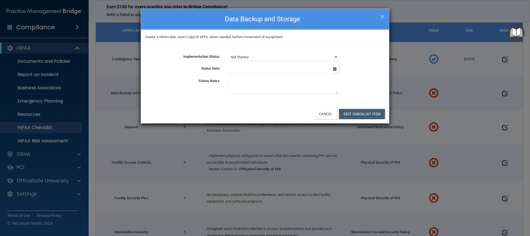
click at [282, 59] on select "Not Started In Progress Completed" at bounding box center [283, 57] width 110 height 8
select select "completed"
click at [335, 72] on button "button" at bounding box center [335, 69] width 8 height 8
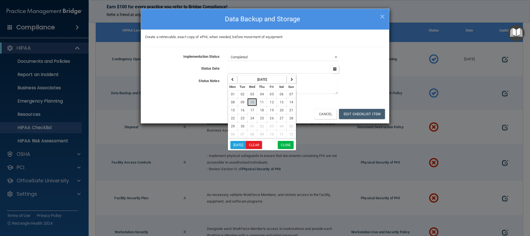
click at [251, 98] on button "10" at bounding box center [252, 102] width 10 height 8
type input "[DATE]"
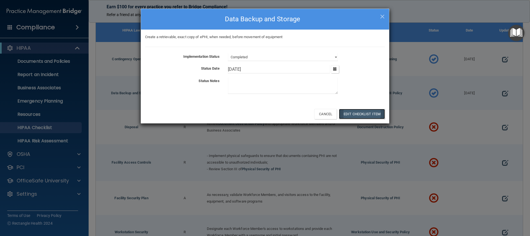
click at [361, 116] on button "Edit Checklist Item" at bounding box center [362, 114] width 46 height 10
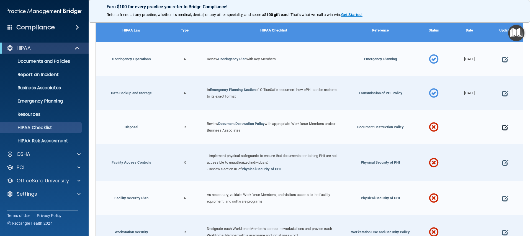
click at [502, 125] on span at bounding box center [505, 127] width 6 height 17
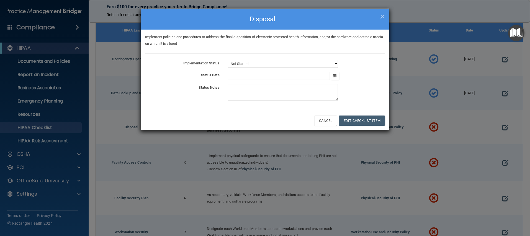
click at [290, 65] on select "Not Started In Progress Completed" at bounding box center [283, 64] width 110 height 8
select select "completed"
click at [294, 77] on input "text" at bounding box center [279, 76] width 102 height 8
drag, startPoint x: 337, startPoint y: 76, endPoint x: 329, endPoint y: 80, distance: 9.2
click at [336, 76] on button "button" at bounding box center [335, 76] width 8 height 8
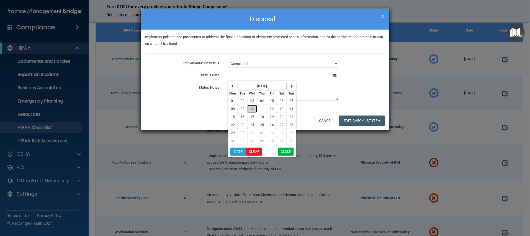
click at [250, 107] on button "10" at bounding box center [252, 109] width 10 height 8
type input "[DATE]"
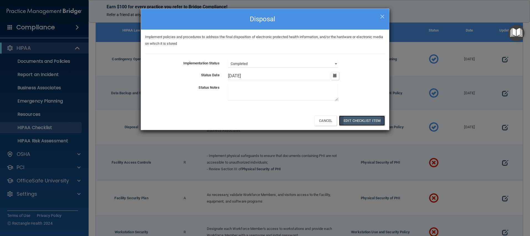
click at [356, 119] on button "Edit Checklist Item" at bounding box center [362, 121] width 46 height 10
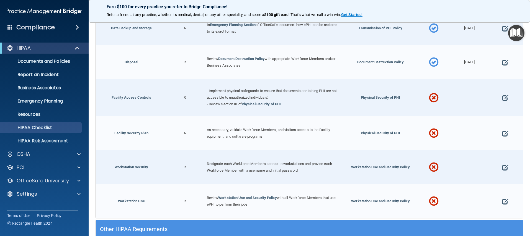
scroll to position [1267, 0]
click at [502, 94] on span at bounding box center [505, 97] width 6 height 17
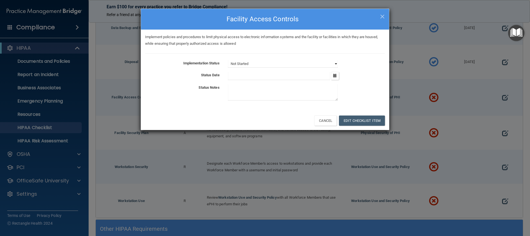
click at [279, 66] on select "Not Started In Progress Completed" at bounding box center [283, 64] width 110 height 8
select select "completed"
click at [335, 76] on icon "button" at bounding box center [335, 76] width 4 height 4
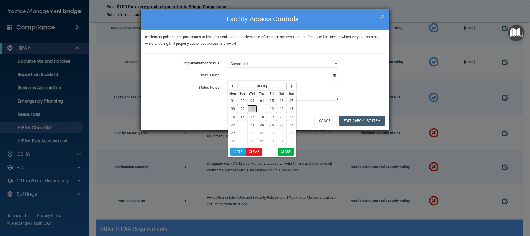
click at [251, 109] on span "10" at bounding box center [252, 109] width 4 height 4
type input "[DATE]"
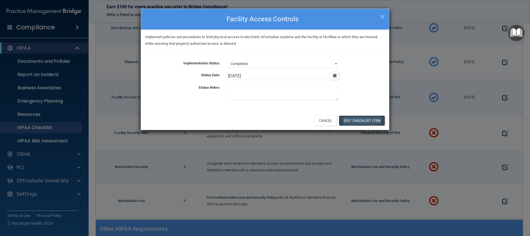
click at [359, 124] on button "Edit Checklist Item" at bounding box center [362, 121] width 46 height 10
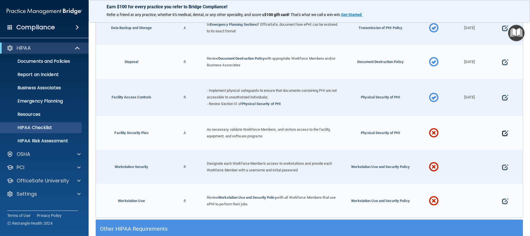
click at [502, 129] on span at bounding box center [505, 133] width 6 height 17
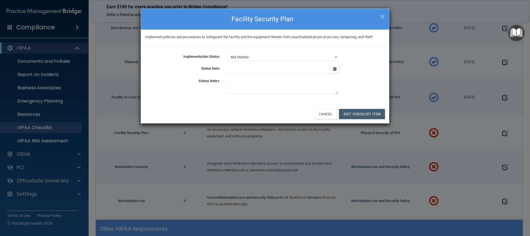
click at [290, 62] on div "Implementation Status Not Started In Progress Completed Status Date [DATE] Mon …" at bounding box center [265, 74] width 240 height 43
click at [290, 59] on select "Not Started In Progress Completed" at bounding box center [283, 57] width 110 height 8
select select "completed"
click at [334, 70] on icon "button" at bounding box center [335, 69] width 4 height 4
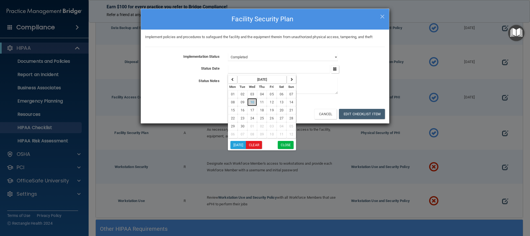
click at [254, 102] on button "10" at bounding box center [252, 102] width 10 height 8
type input "[DATE]"
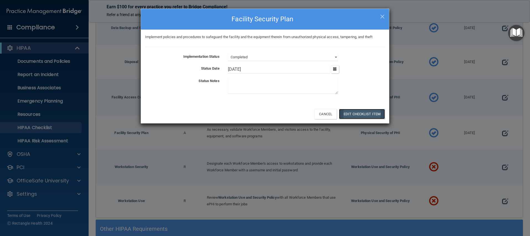
click at [354, 113] on button "Edit Checklist Item" at bounding box center [362, 114] width 46 height 10
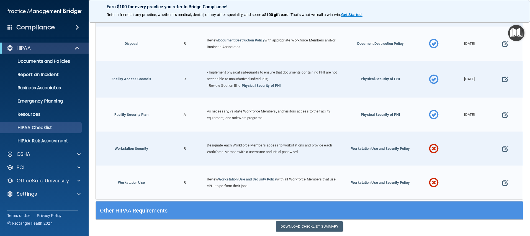
scroll to position [1291, 0]
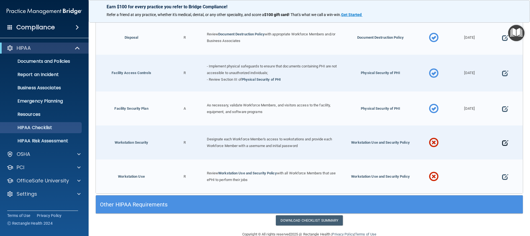
click at [502, 138] on span at bounding box center [505, 142] width 6 height 17
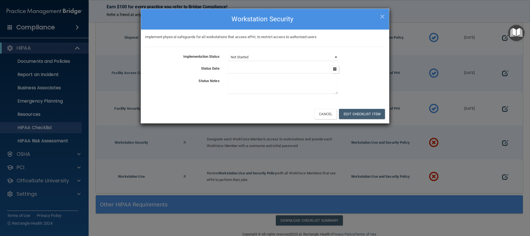
click at [250, 56] on select "Not Started In Progress Completed" at bounding box center [283, 57] width 110 height 8
select select "completed"
click at [331, 68] on button "button" at bounding box center [335, 69] width 8 height 8
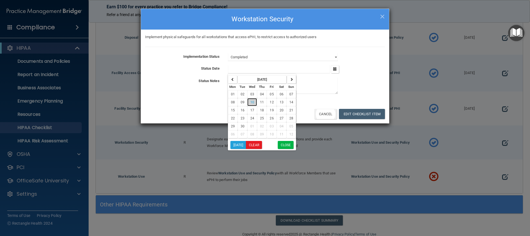
drag, startPoint x: 255, startPoint y: 100, endPoint x: 322, endPoint y: 109, distance: 68.1
click at [255, 100] on button "10" at bounding box center [252, 102] width 10 height 8
type input "[DATE]"
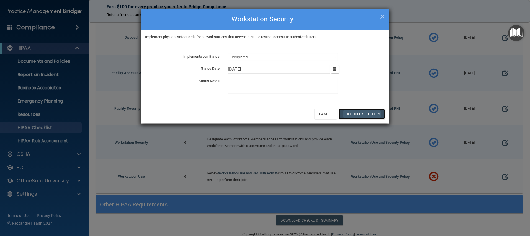
click at [354, 112] on button "Edit Checklist Item" at bounding box center [362, 114] width 46 height 10
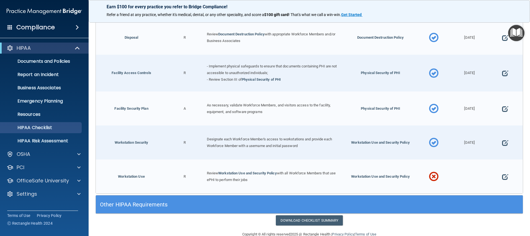
click at [502, 175] on span at bounding box center [505, 176] width 6 height 17
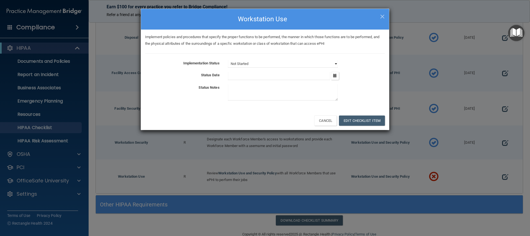
click at [239, 64] on select "Not Started In Progress Completed" at bounding box center [283, 64] width 110 height 8
select select "completed"
click at [332, 76] on button "button" at bounding box center [335, 76] width 8 height 8
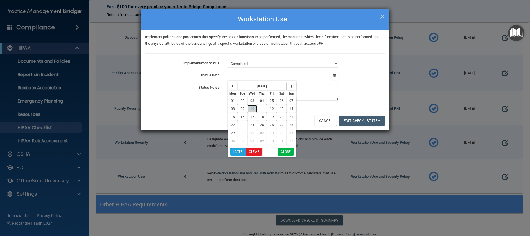
click at [256, 108] on button "10" at bounding box center [252, 109] width 10 height 8
type input "[DATE]"
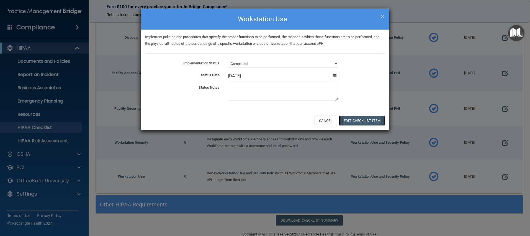
click at [347, 117] on button "Edit Checklist Item" at bounding box center [362, 121] width 46 height 10
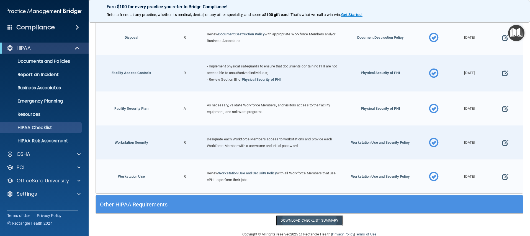
click at [325, 216] on link "Download Checklist Summary" at bounding box center [309, 221] width 67 height 10
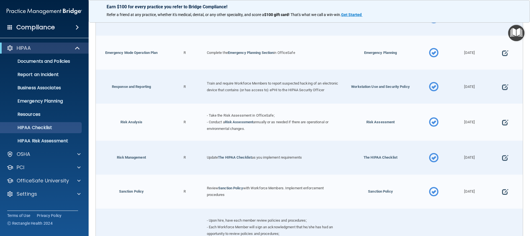
scroll to position [282, 0]
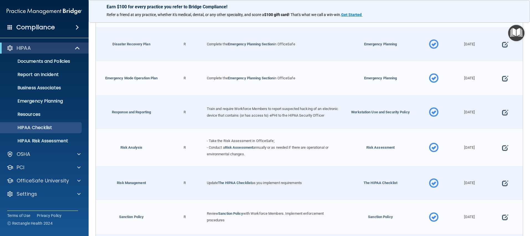
click at [516, 29] on img "Open Resource Center" at bounding box center [516, 33] width 16 height 16
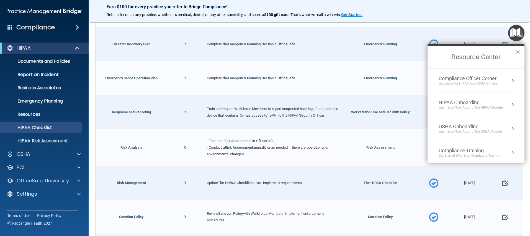
click at [486, 102] on div "HIPAA Onboarding" at bounding box center [470, 103] width 64 height 6
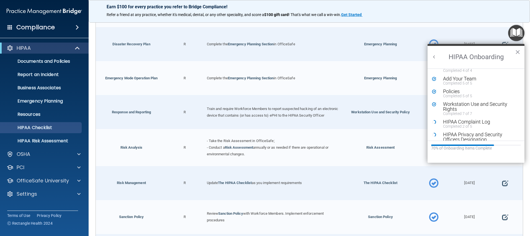
scroll to position [10, 0]
click at [472, 123] on div "HIPAA Complaint Log" at bounding box center [478, 121] width 70 height 5
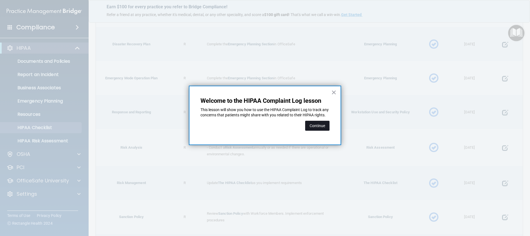
click at [312, 128] on button "Continue" at bounding box center [317, 126] width 24 height 10
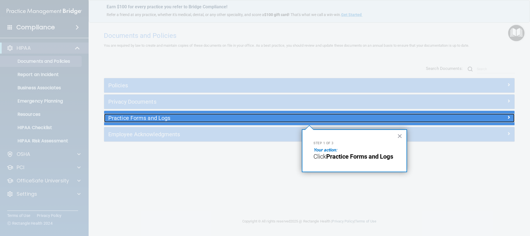
click at [143, 118] on h5 "Practice Forms and Logs" at bounding box center [257, 118] width 299 height 6
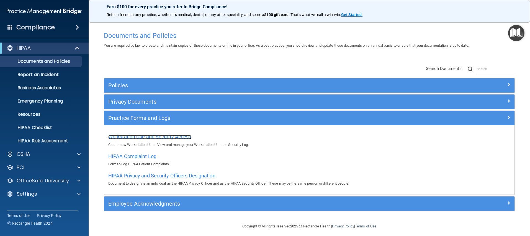
click at [157, 136] on span "Workstation Use and Security Access" at bounding box center [149, 137] width 83 height 6
